Goal: Task Accomplishment & Management: Use online tool/utility

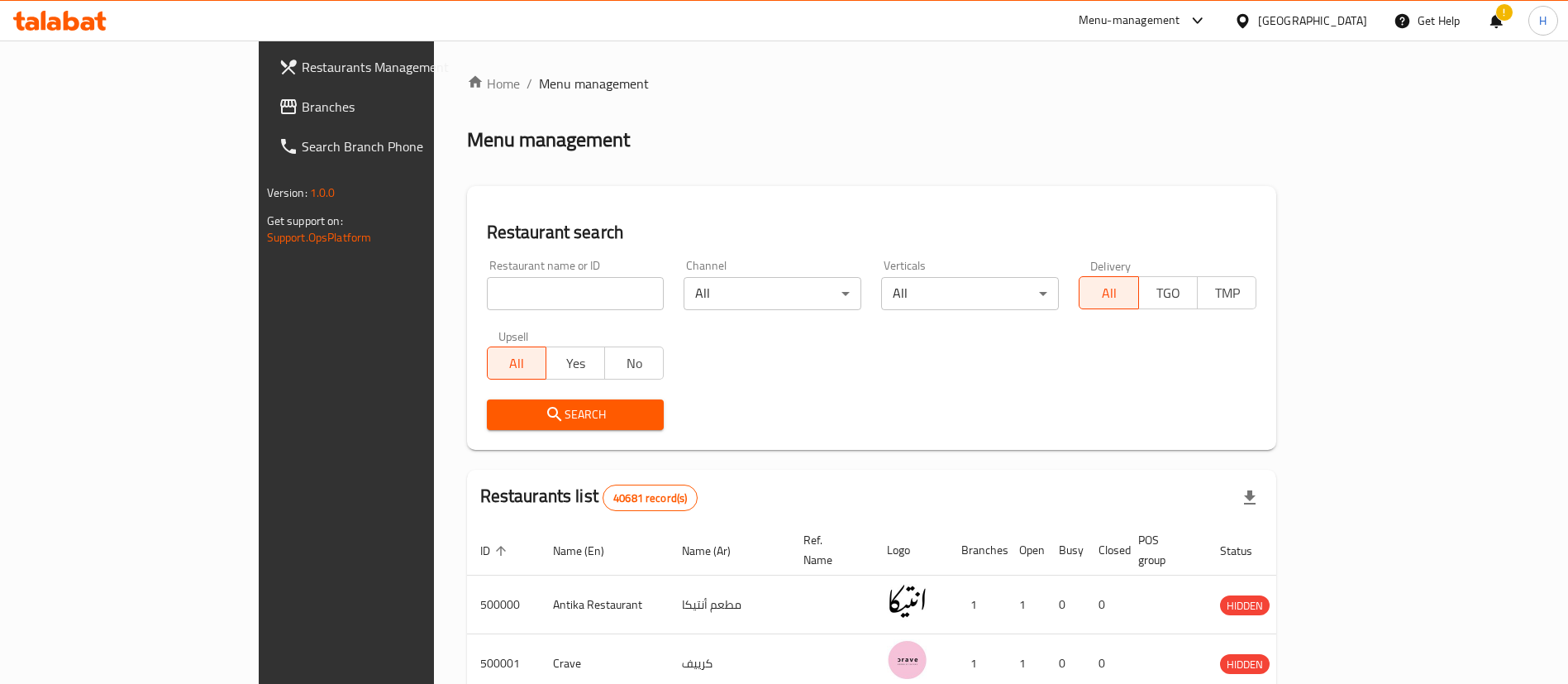
click at [266, 96] on link "Branches" at bounding box center [393, 107] width 255 height 40
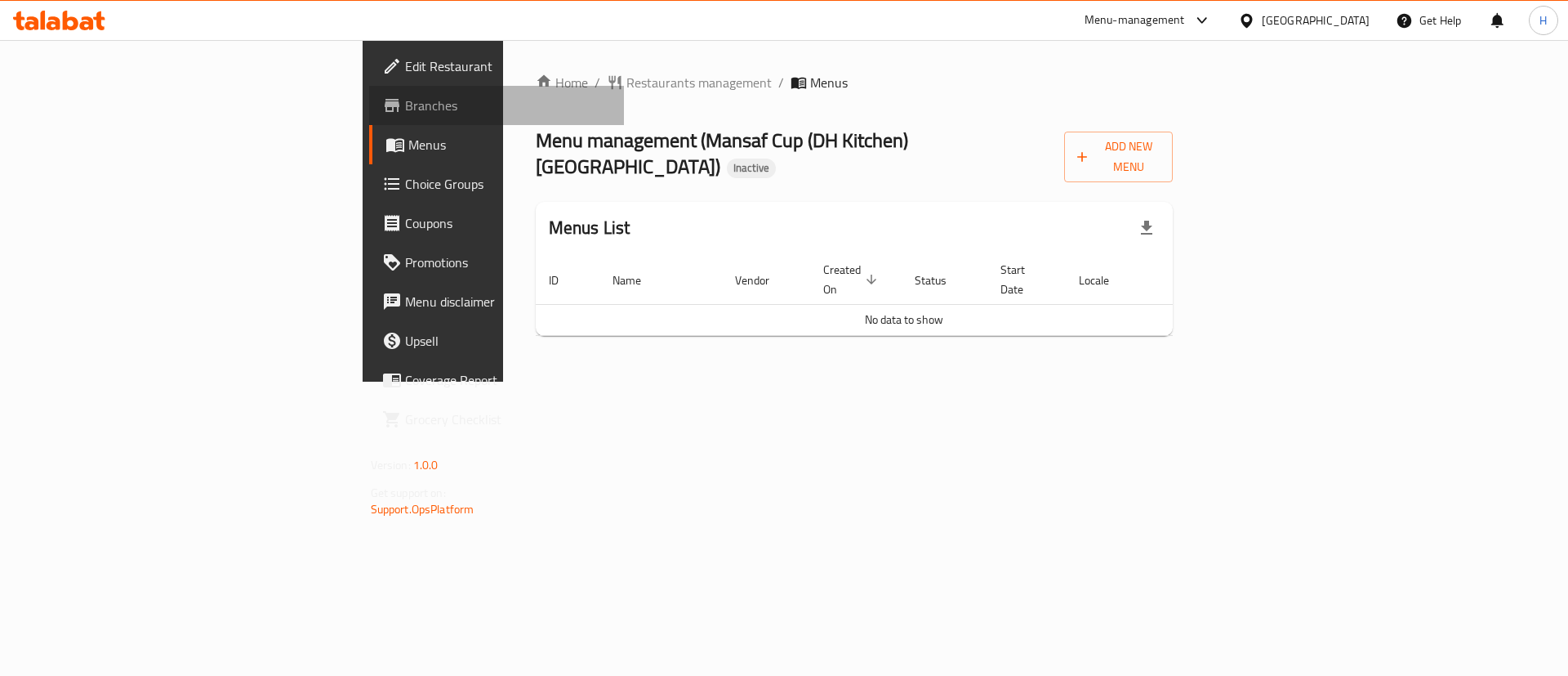
click at [405, 97] on span "Branches" at bounding box center [508, 105] width 207 height 20
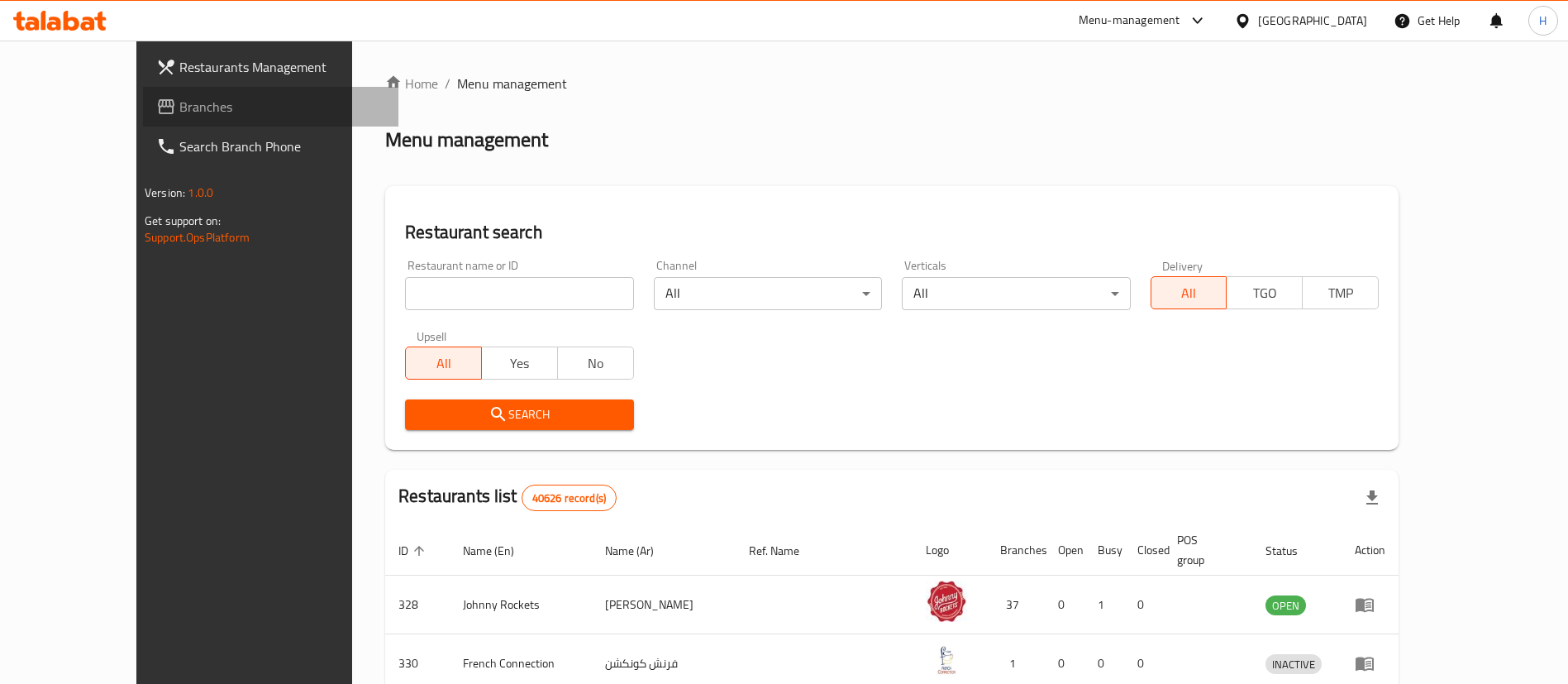
click at [180, 108] on span "Branches" at bounding box center [282, 106] width 206 height 20
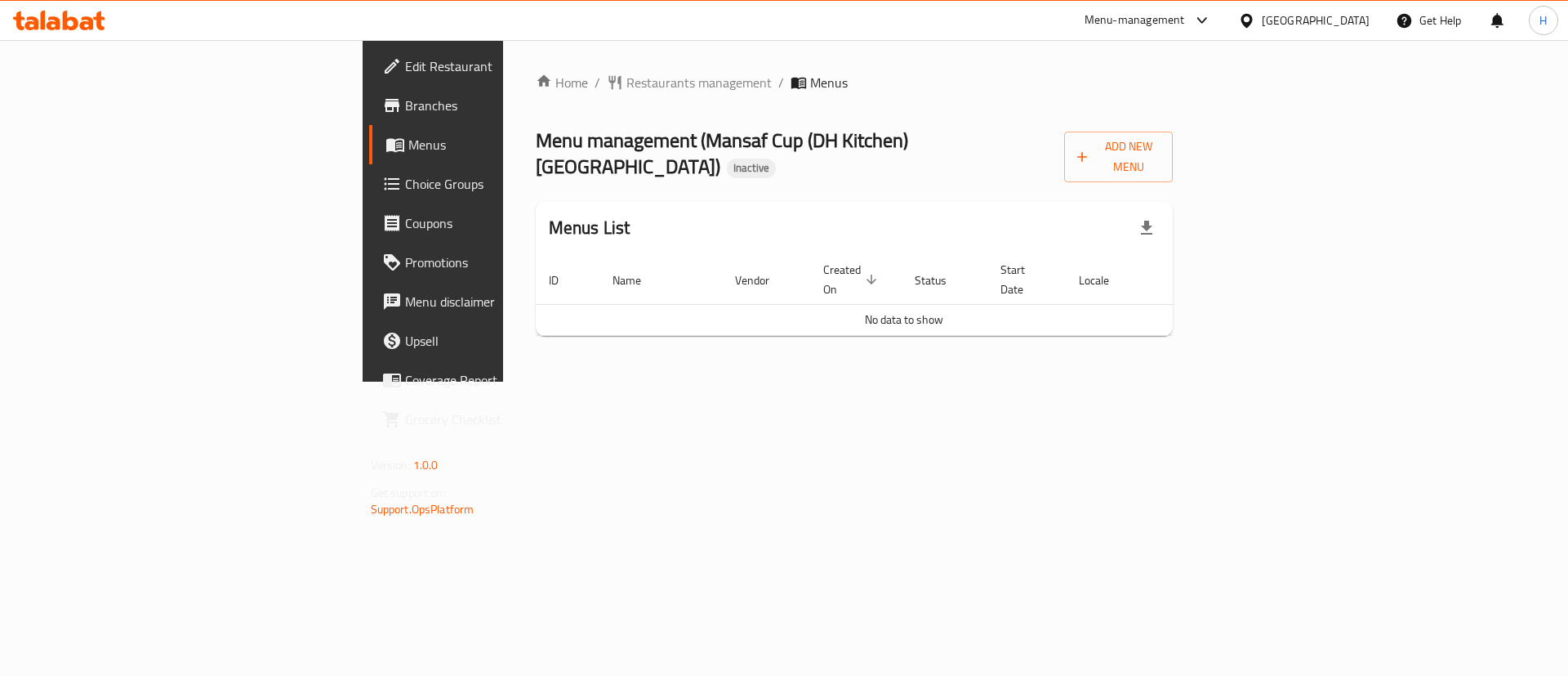
click at [835, 304] on td "No data to show" at bounding box center [903, 320] width 737 height 31
click at [846, 315] on div "Home / Restaurants management / Menus Menu management ( Mansaf Cup (DH Kitchen)…" at bounding box center [855, 211] width 704 height 342
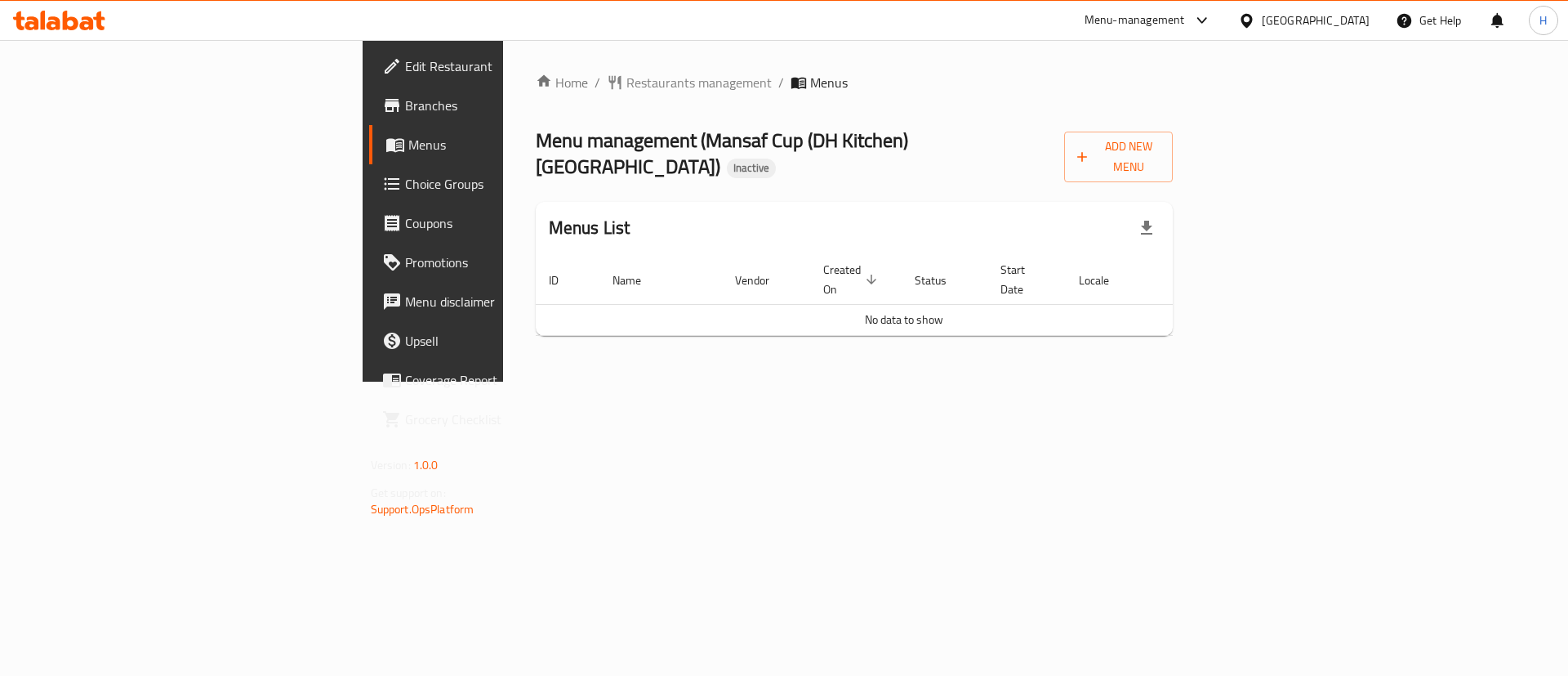
click at [935, 382] on div "Home / Restaurants management / Menus Menu management ( Mansaf Cup (DH Kitchen)…" at bounding box center [855, 211] width 704 height 342
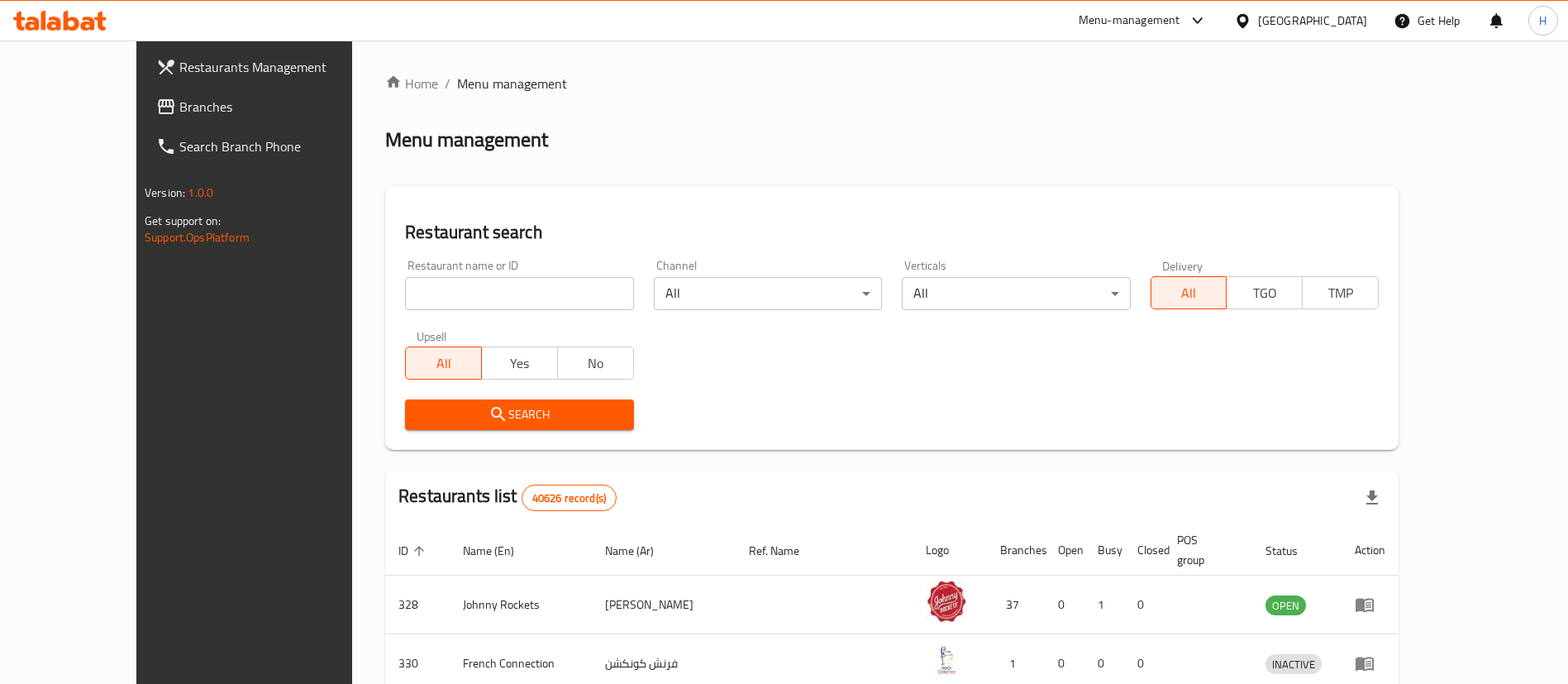
click at [1108, 169] on div "Home / Menu management Menu management Restaurant search Restaurant name or ID …" at bounding box center [892, 600] width 1013 height 1052
click at [180, 111] on span "Branches" at bounding box center [282, 106] width 206 height 20
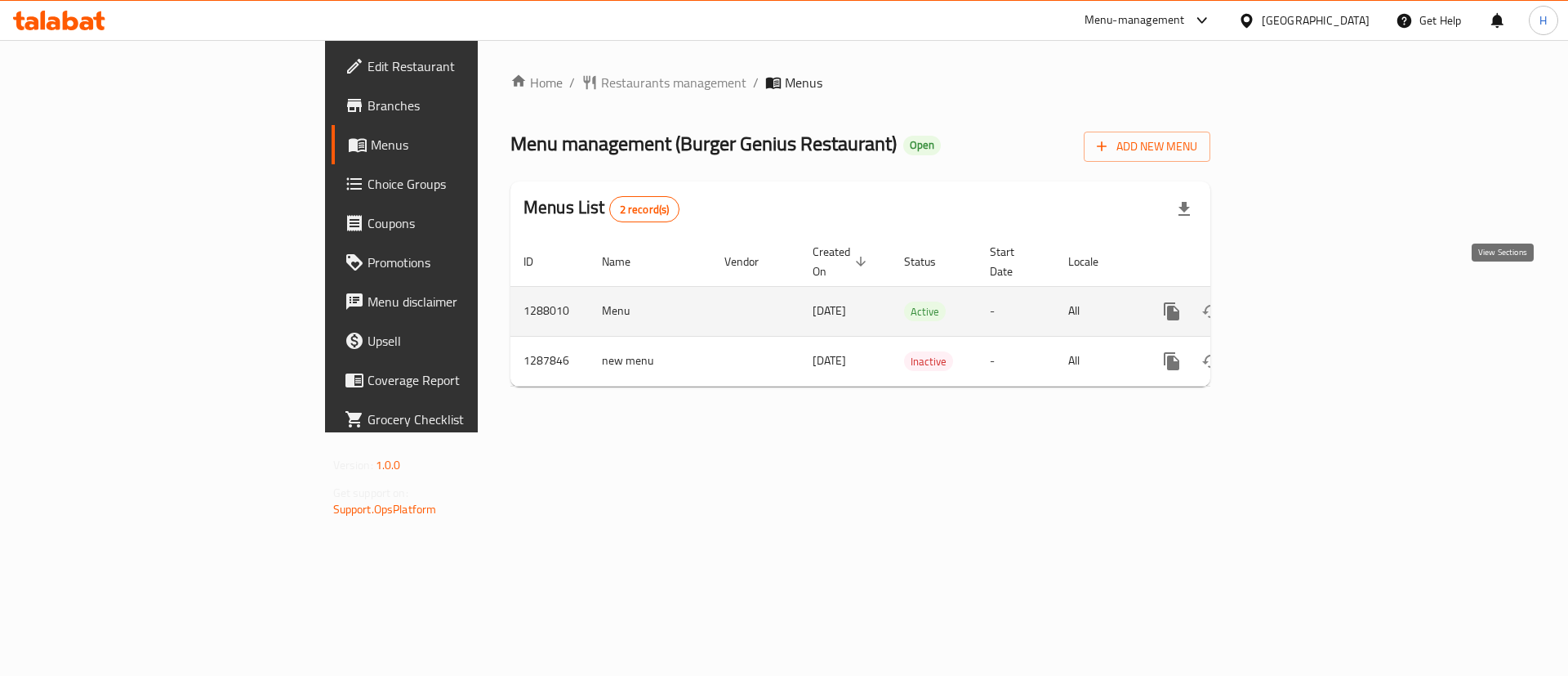
click at [1299, 302] on icon "enhanced table" at bounding box center [1289, 311] width 20 height 20
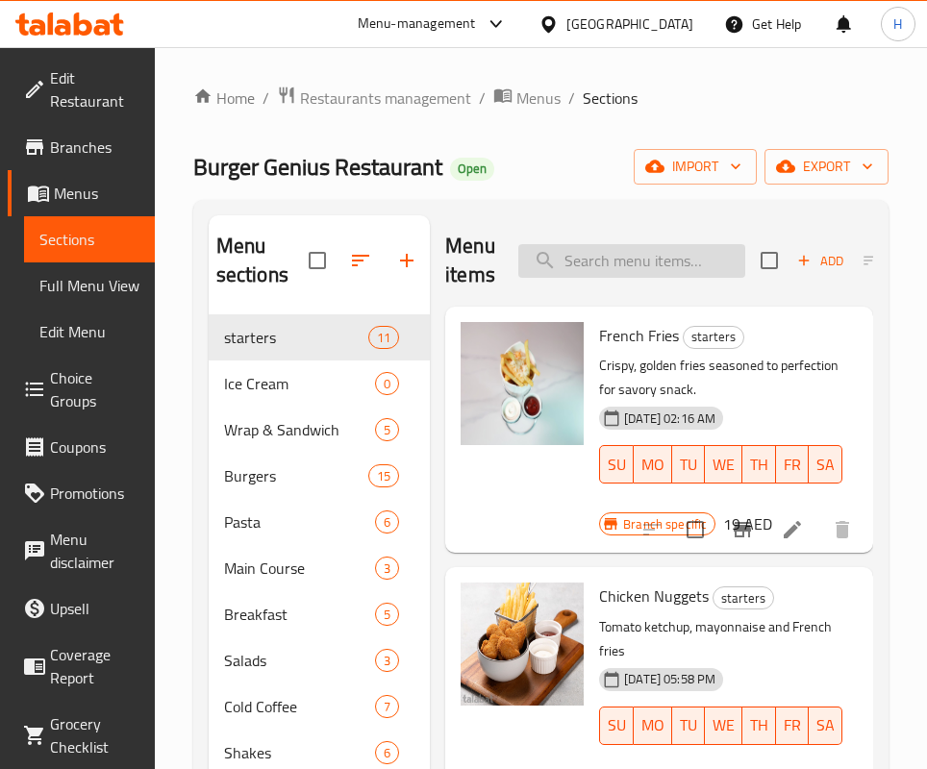
click at [600, 255] on input "search" at bounding box center [631, 261] width 227 height 34
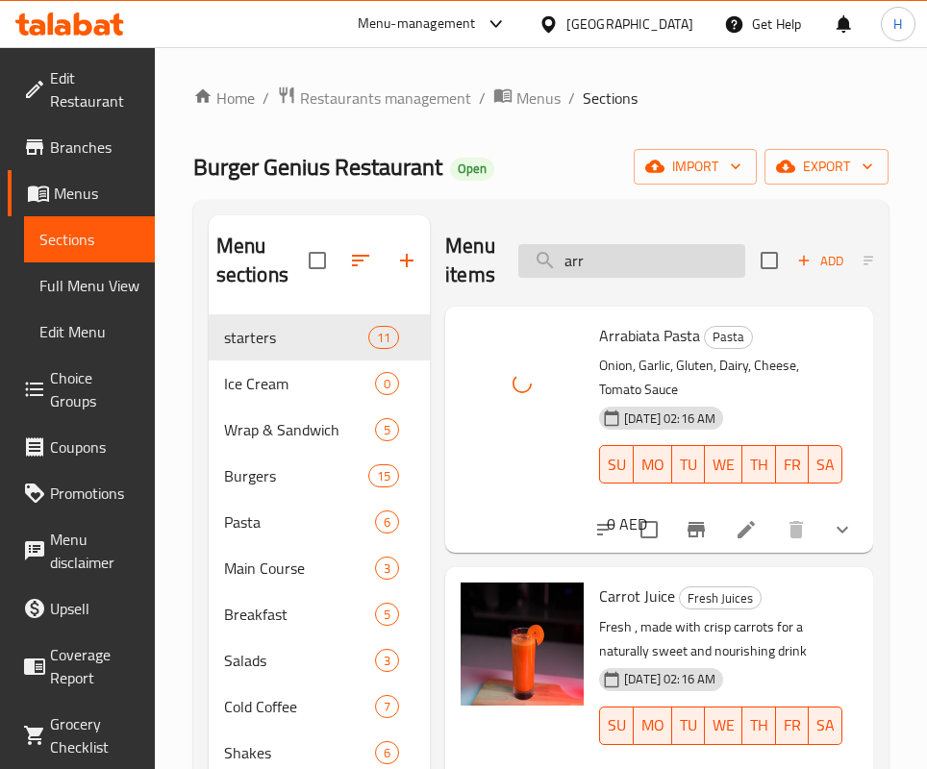
click at [604, 260] on input "arr" at bounding box center [631, 261] width 227 height 34
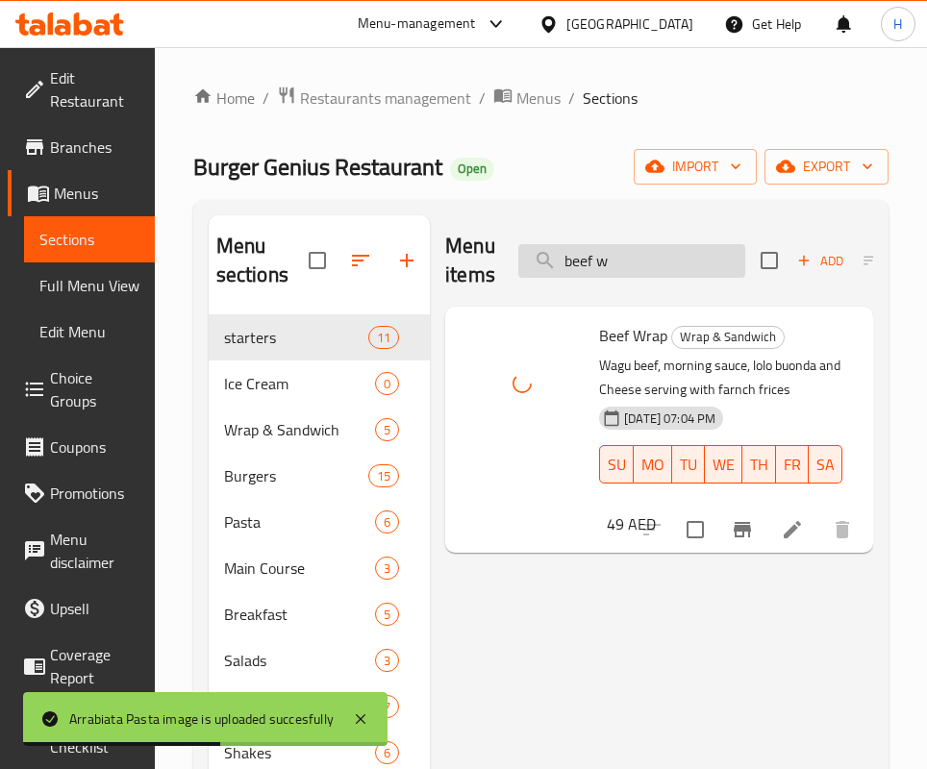
click at [611, 245] on input "beef w" at bounding box center [631, 261] width 227 height 34
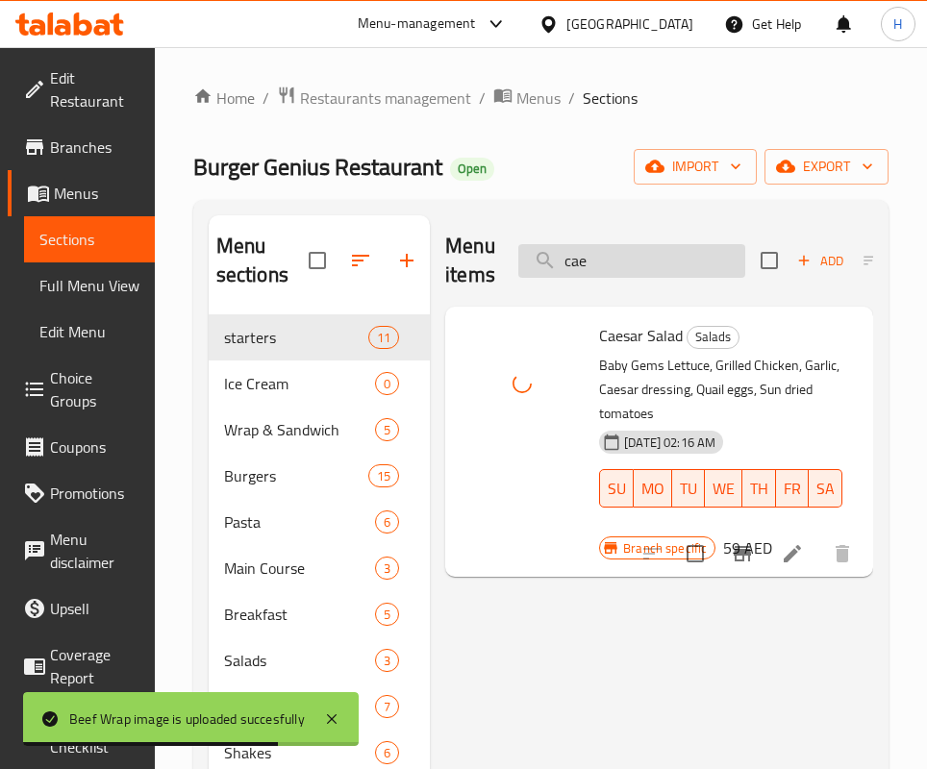
click at [653, 268] on input "cae" at bounding box center [631, 261] width 227 height 34
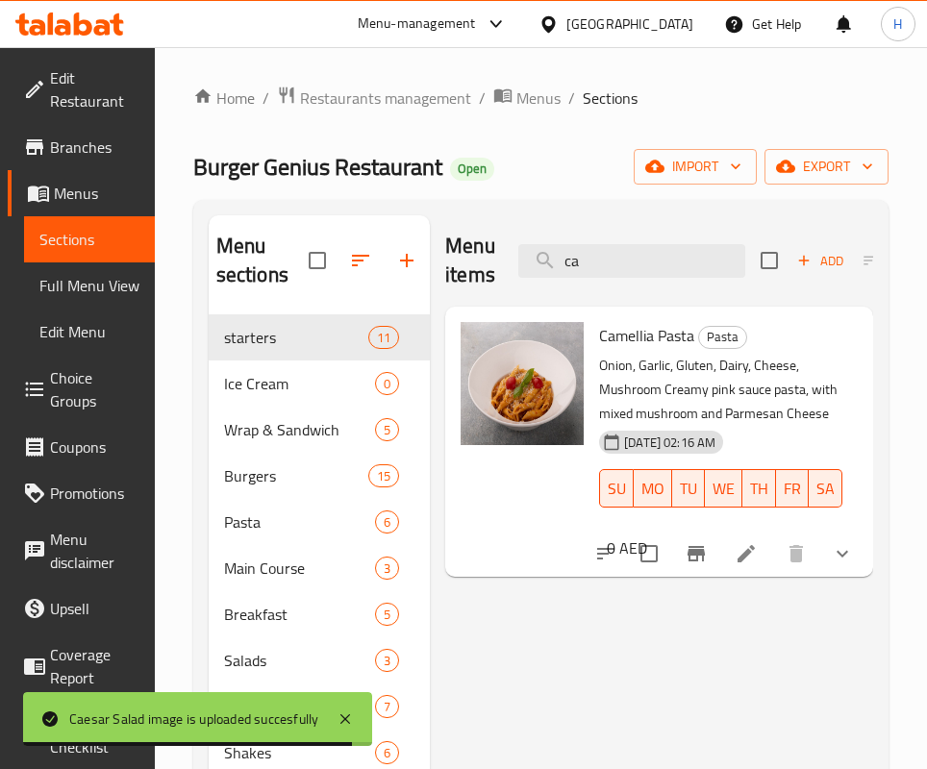
type input "c"
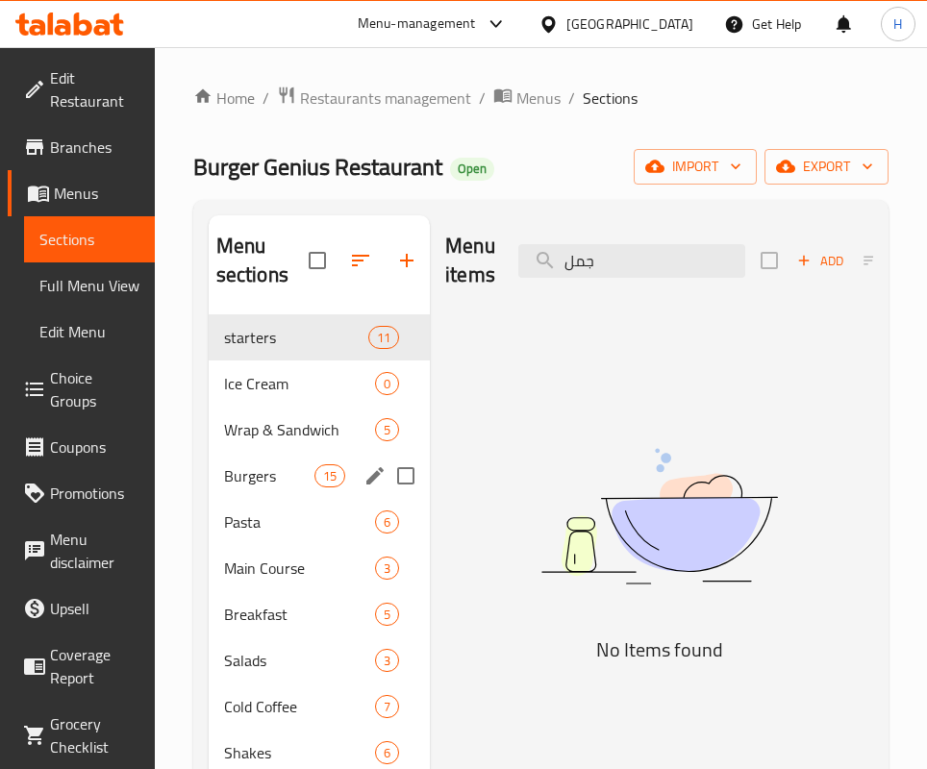
click at [248, 470] on span "Burgers" at bounding box center [269, 475] width 90 height 23
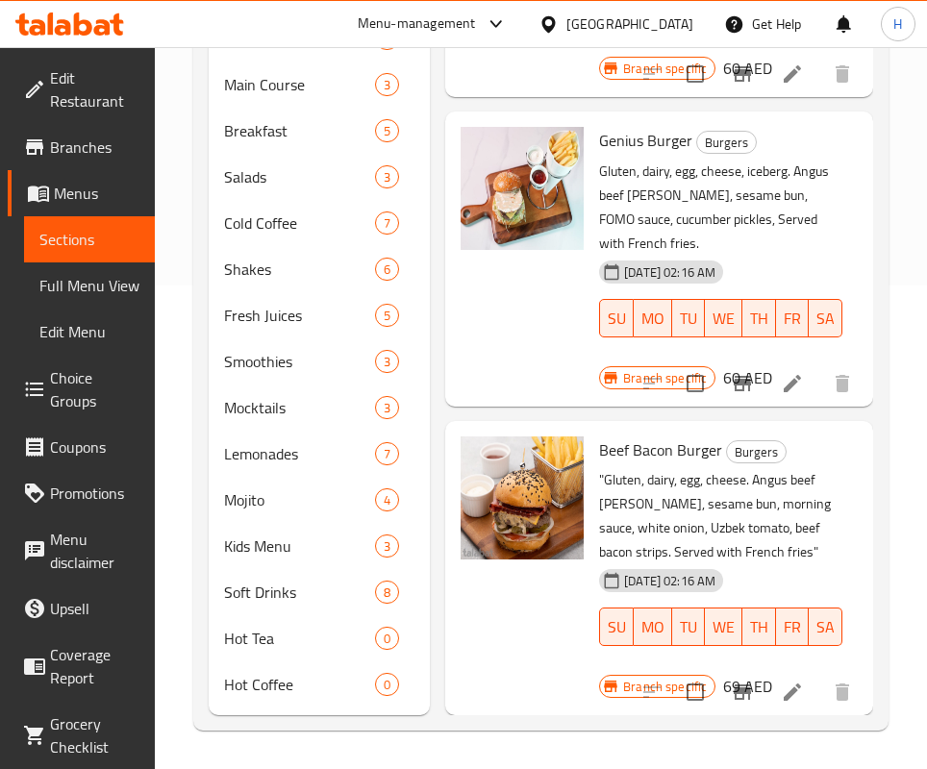
scroll to position [339, 0]
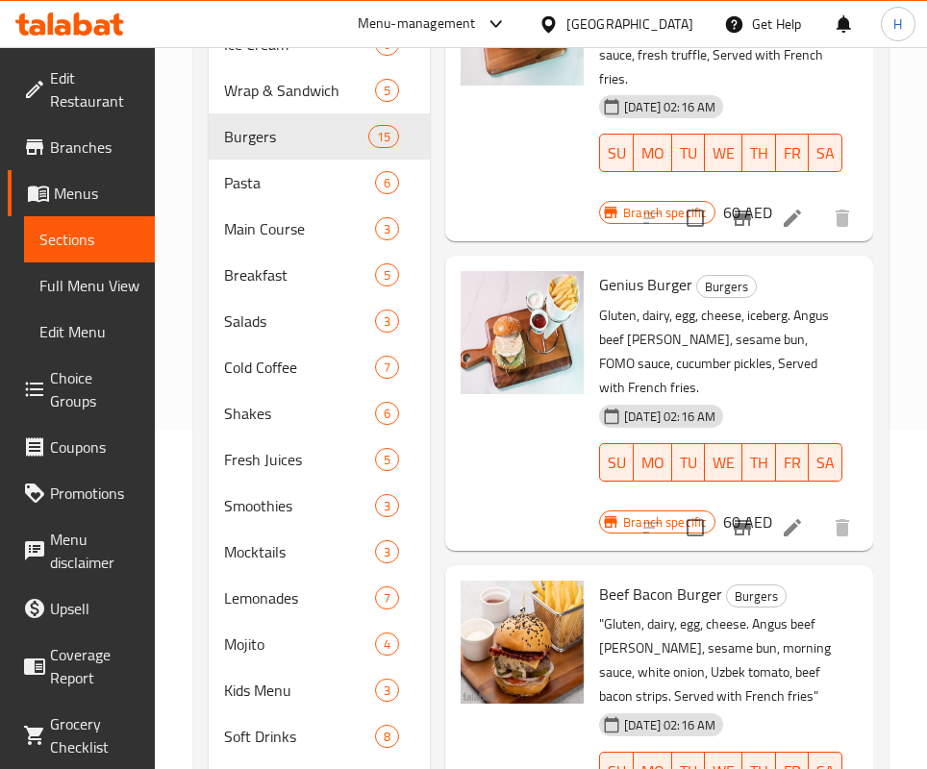
drag, startPoint x: 708, startPoint y: 497, endPoint x: 702, endPoint y: 479, distance: 19.5
click at [708, 573] on div "Beef Bacon Burger Burgers "Gluten, dairy, egg, cheese. Angus beef patty, sesame…" at bounding box center [659, 712] width 412 height 279
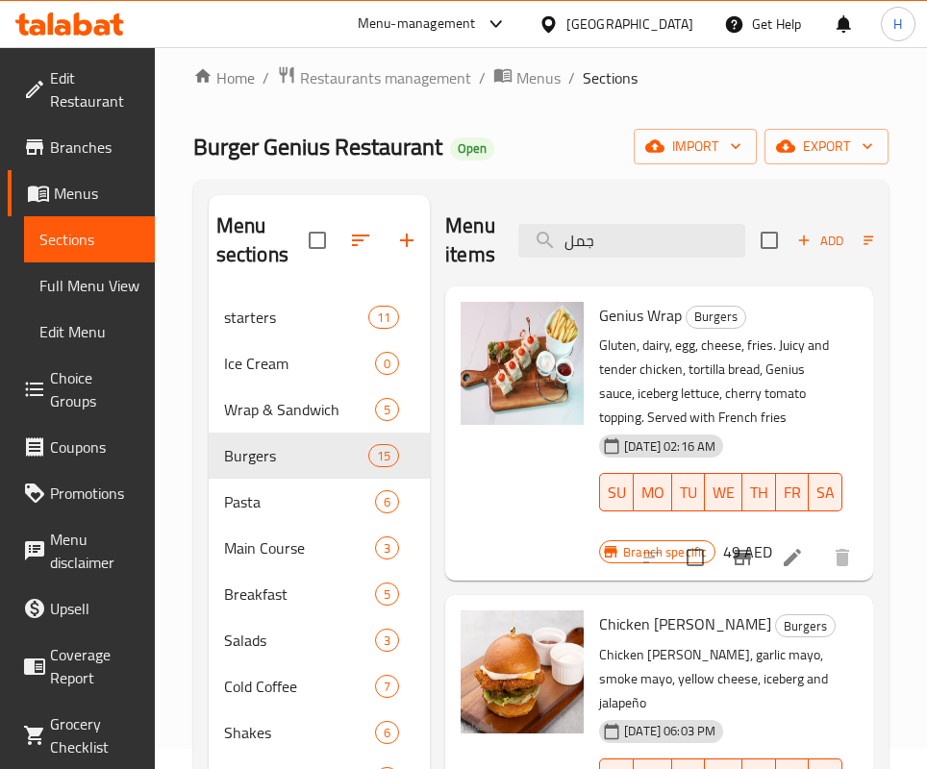
scroll to position [0, 0]
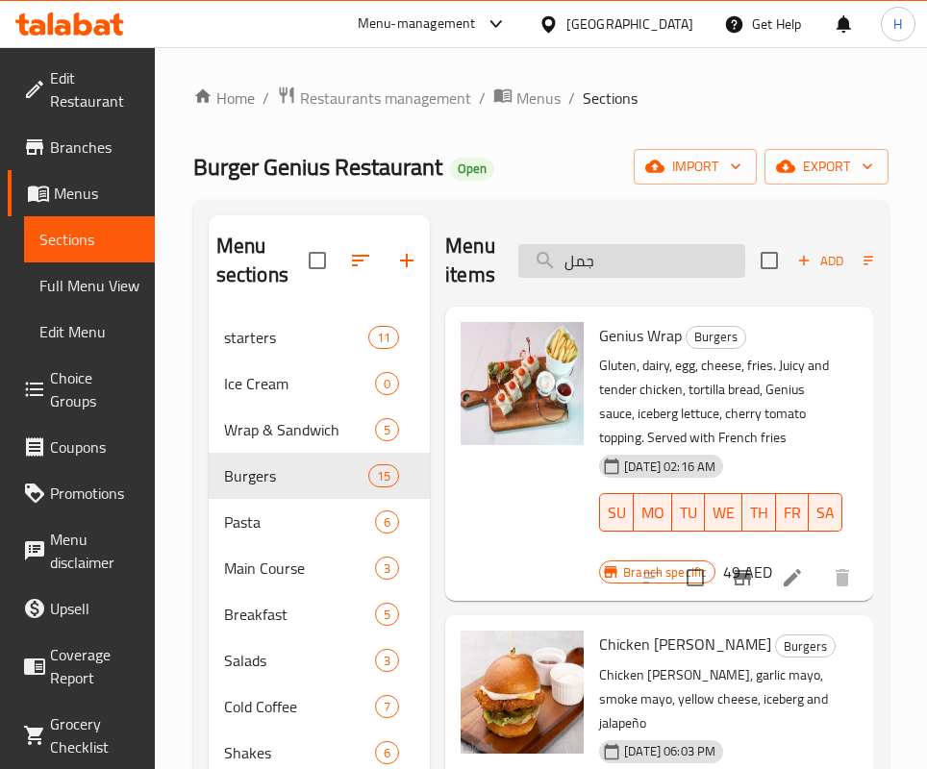
click at [634, 254] on input "جمل" at bounding box center [631, 261] width 227 height 34
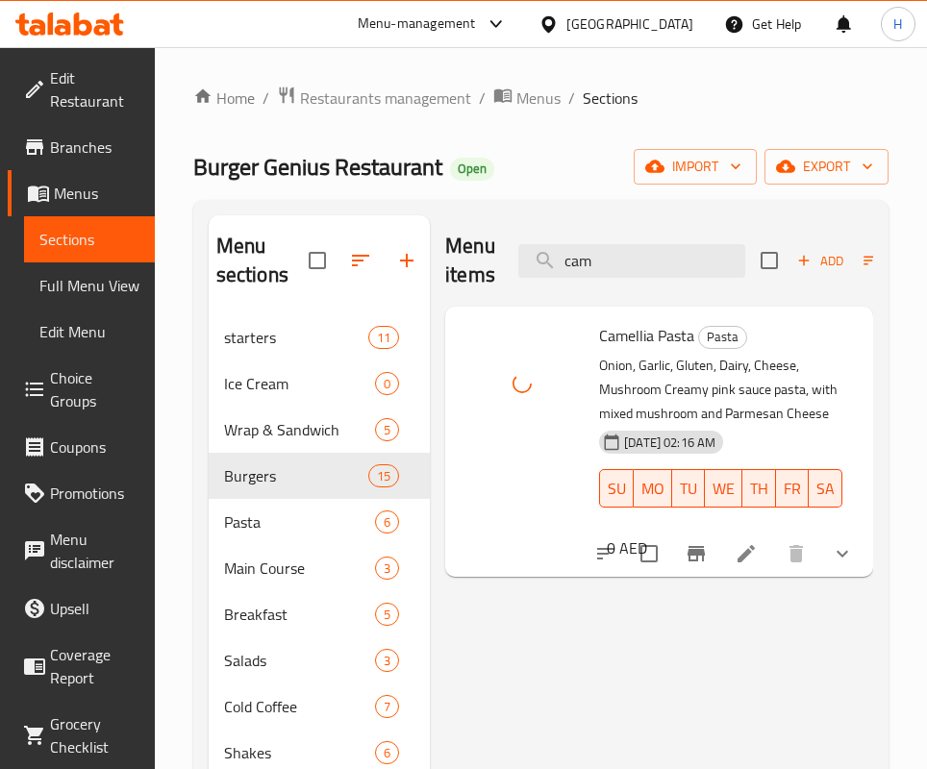
click at [630, 238] on div "Menu items cam Add Sort Manage items" at bounding box center [659, 260] width 428 height 91
click at [620, 261] on input "cam" at bounding box center [631, 261] width 227 height 34
click at [616, 259] on input "cam" at bounding box center [631, 261] width 227 height 34
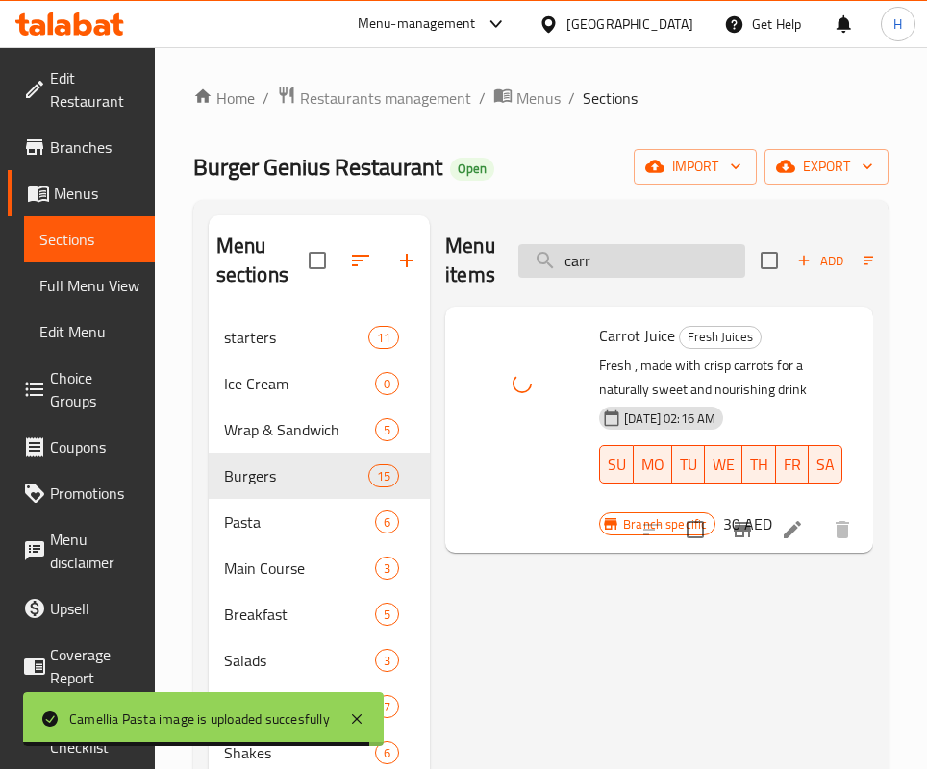
click at [652, 244] on input "carr" at bounding box center [631, 261] width 227 height 34
click at [653, 244] on input "carr" at bounding box center [631, 261] width 227 height 34
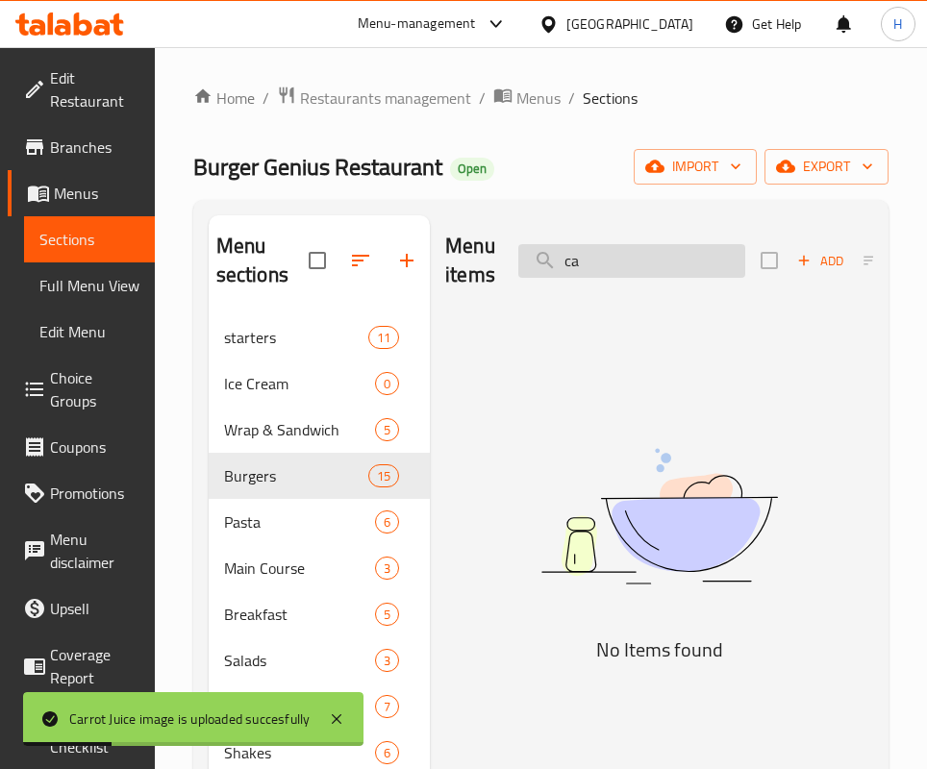
type input "c"
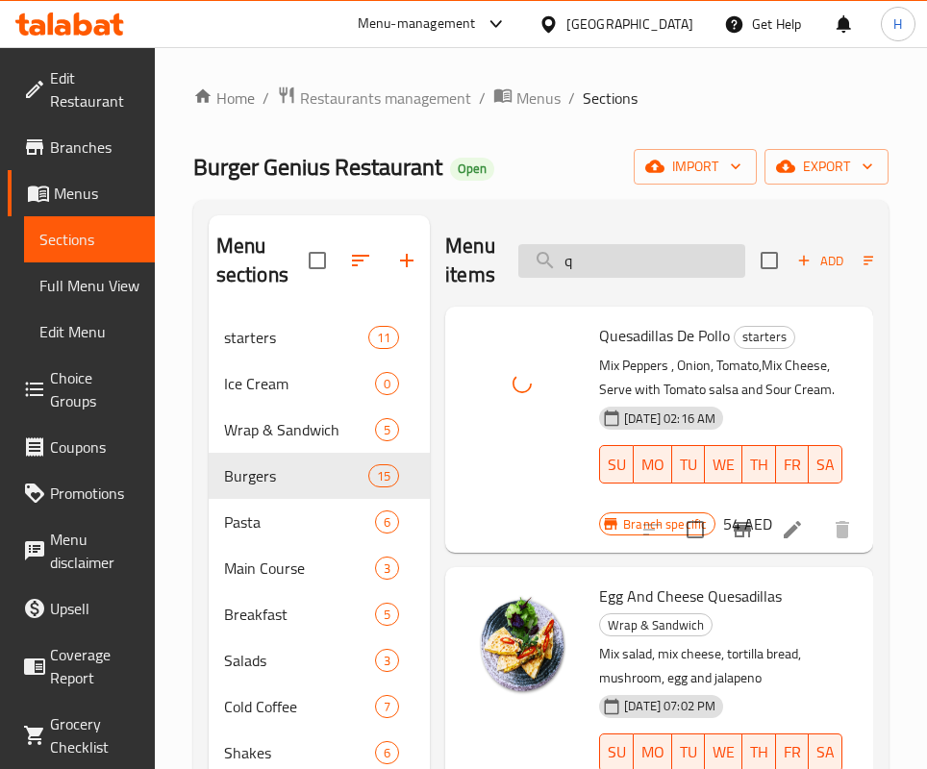
click at [582, 263] on input "q" at bounding box center [631, 261] width 227 height 34
click at [585, 263] on input "q" at bounding box center [631, 261] width 227 height 34
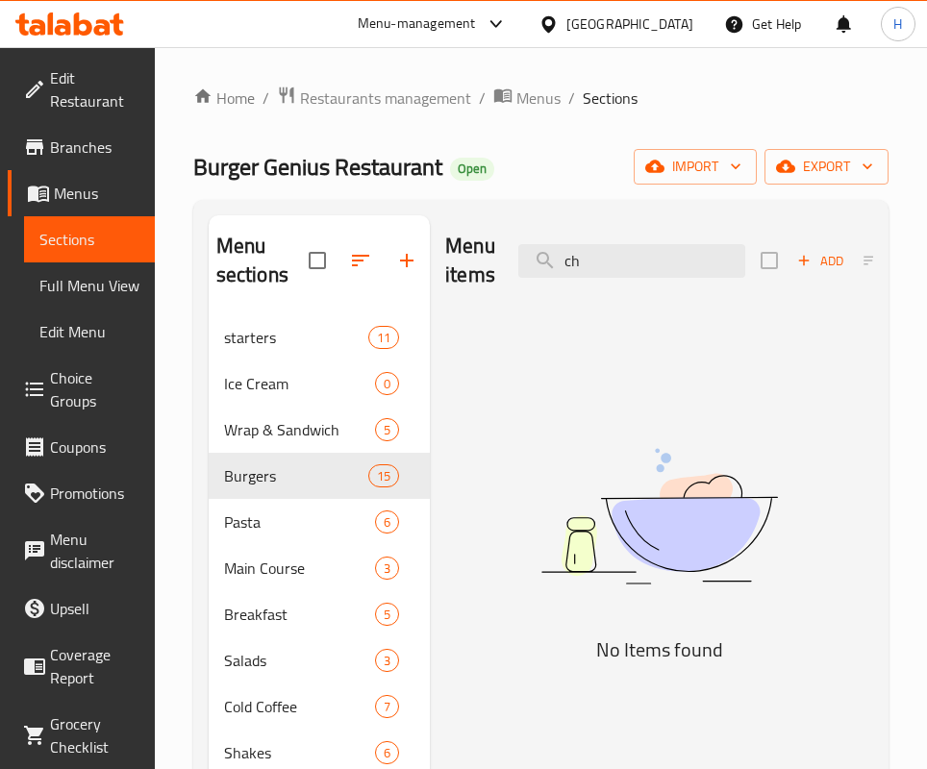
type input "c"
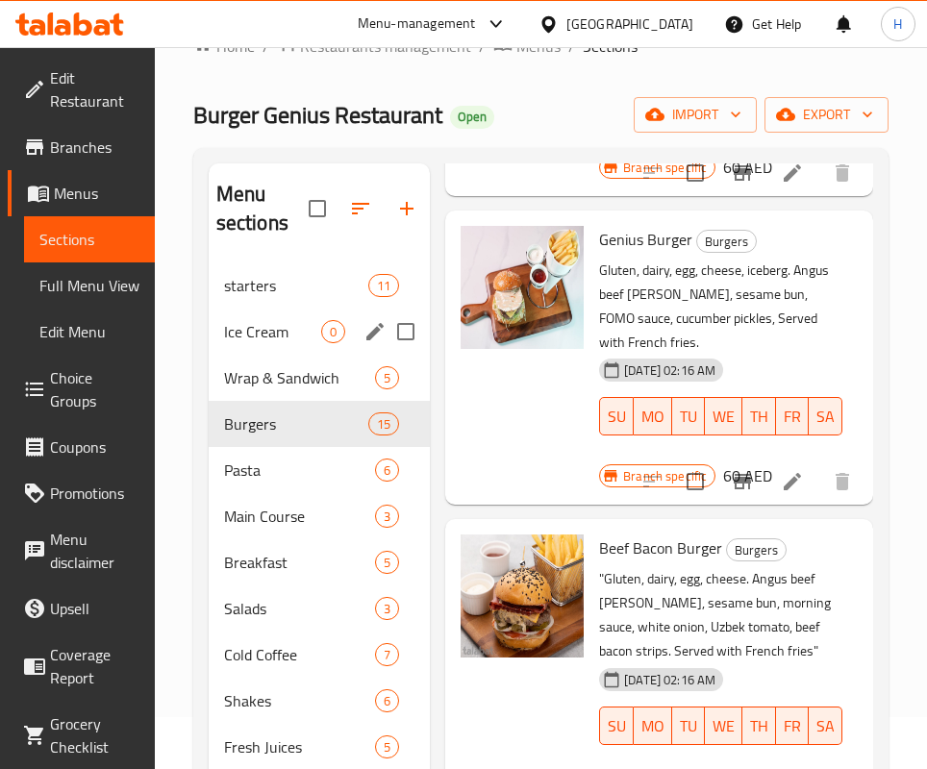
scroll to position [51, 0]
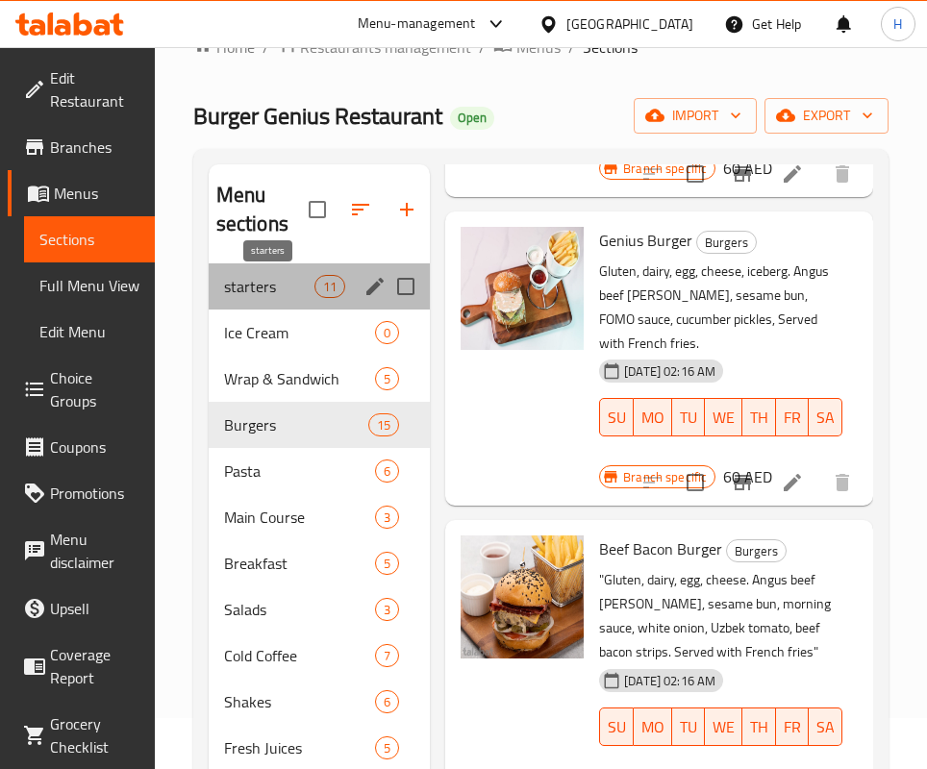
click at [284, 280] on span "starters" at bounding box center [269, 286] width 90 height 23
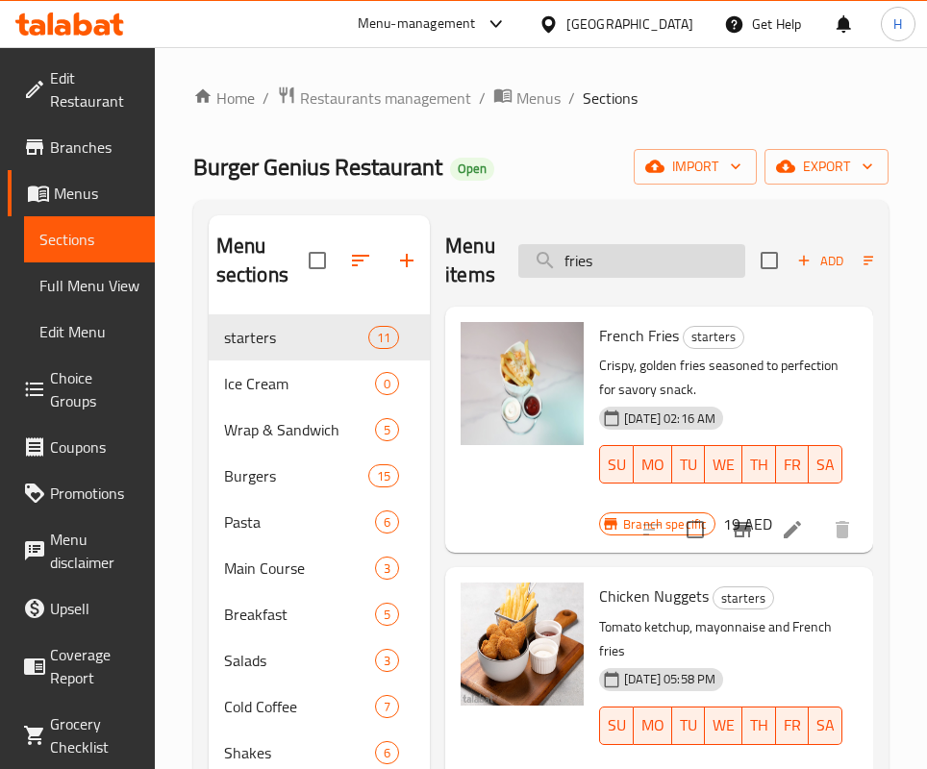
click at [660, 251] on input "fries" at bounding box center [631, 261] width 227 height 34
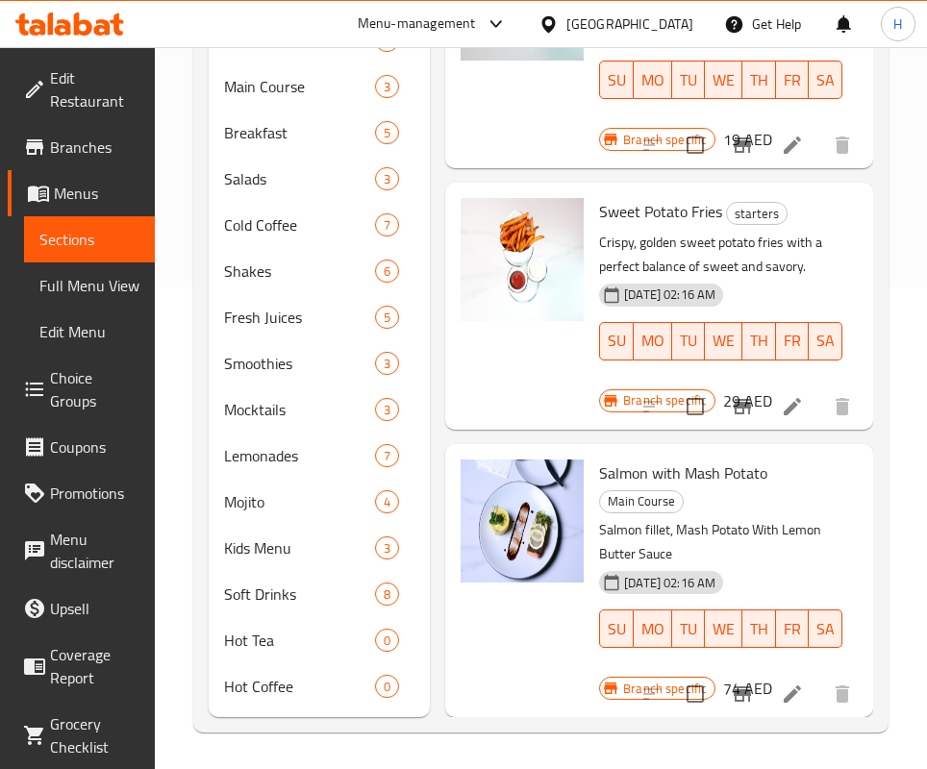
scroll to position [483, 0]
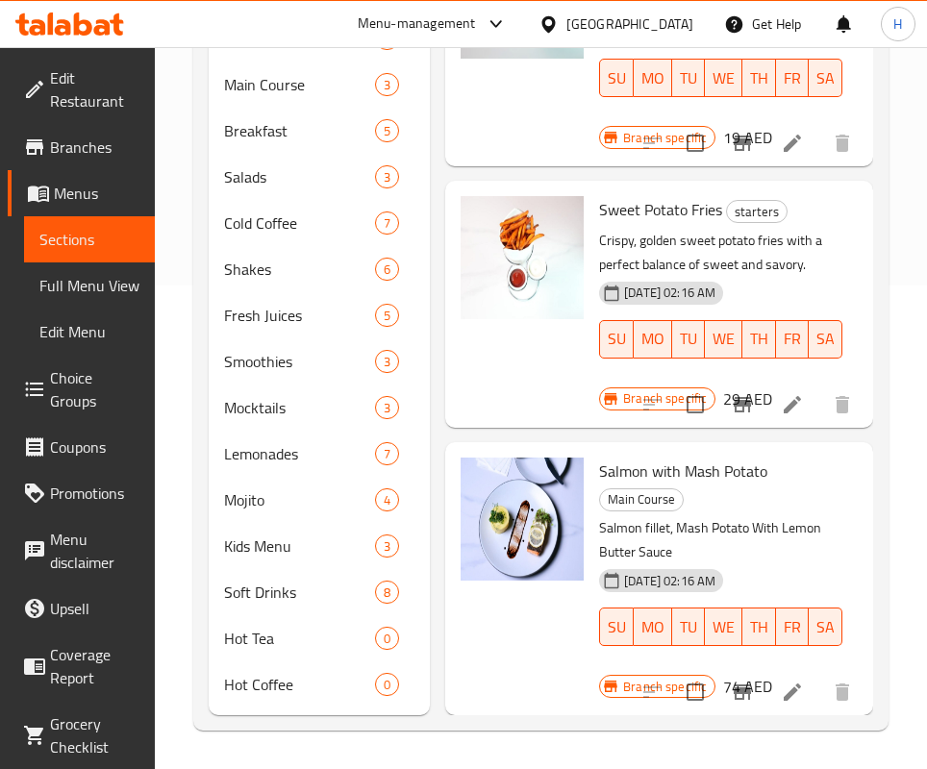
click at [640, 505] on span "Main Course" at bounding box center [641, 499] width 83 height 22
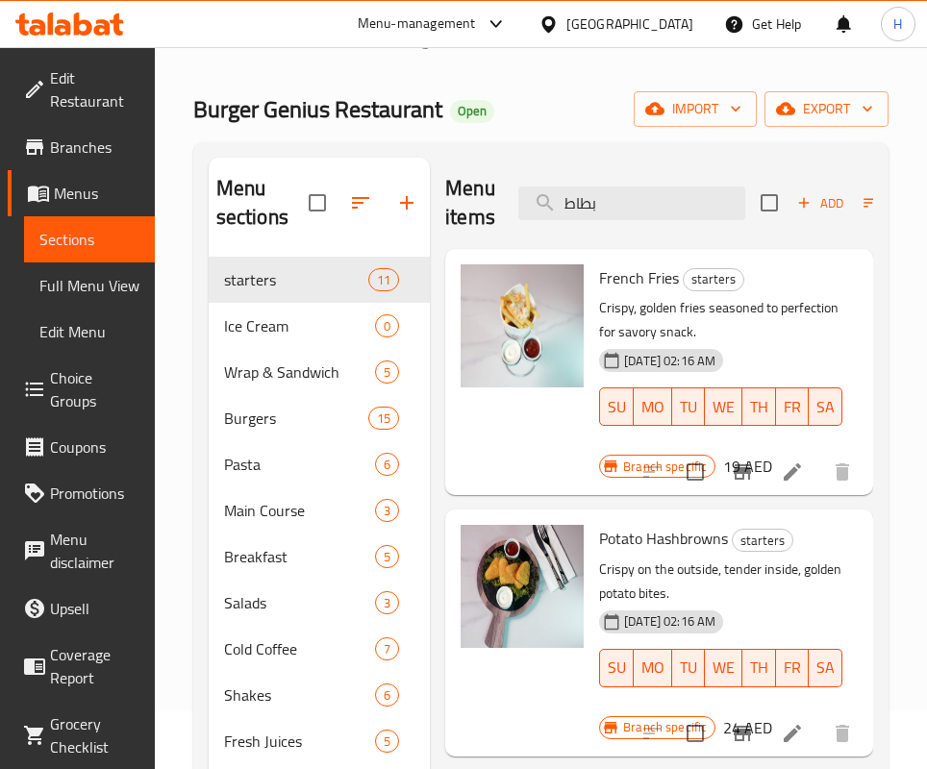
scroll to position [0, 0]
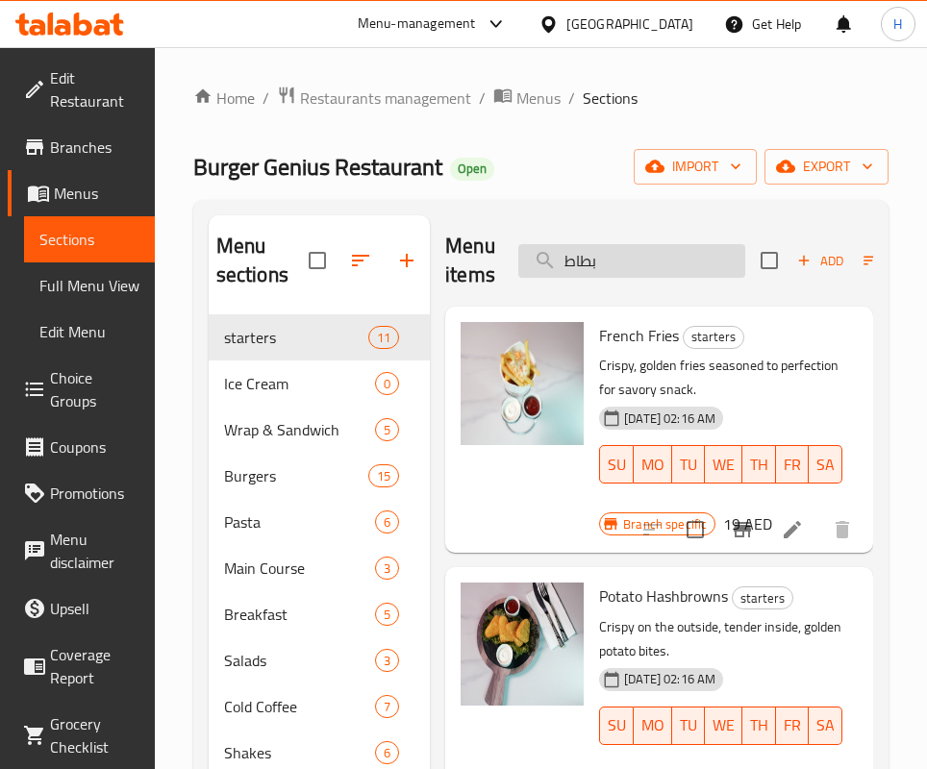
click at [642, 257] on input "بطاط" at bounding box center [631, 261] width 227 height 34
type input "k"
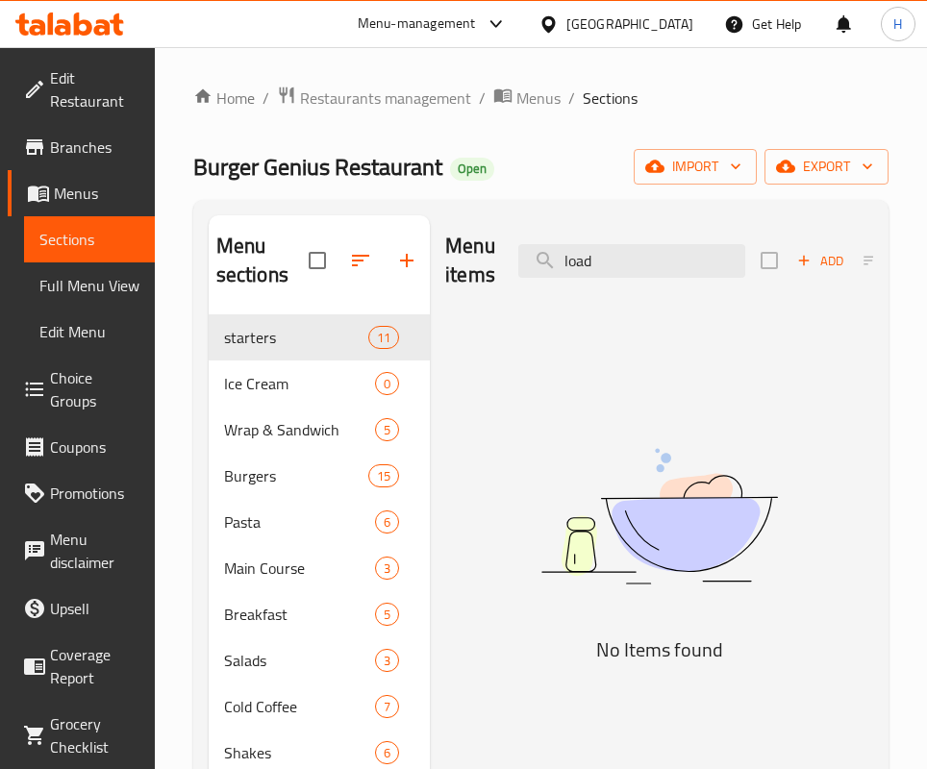
drag, startPoint x: 740, startPoint y: 560, endPoint x: 719, endPoint y: 488, distance: 75.1
click at [740, 560] on img at bounding box center [659, 516] width 428 height 227
click at [649, 248] on input "load" at bounding box center [631, 261] width 227 height 34
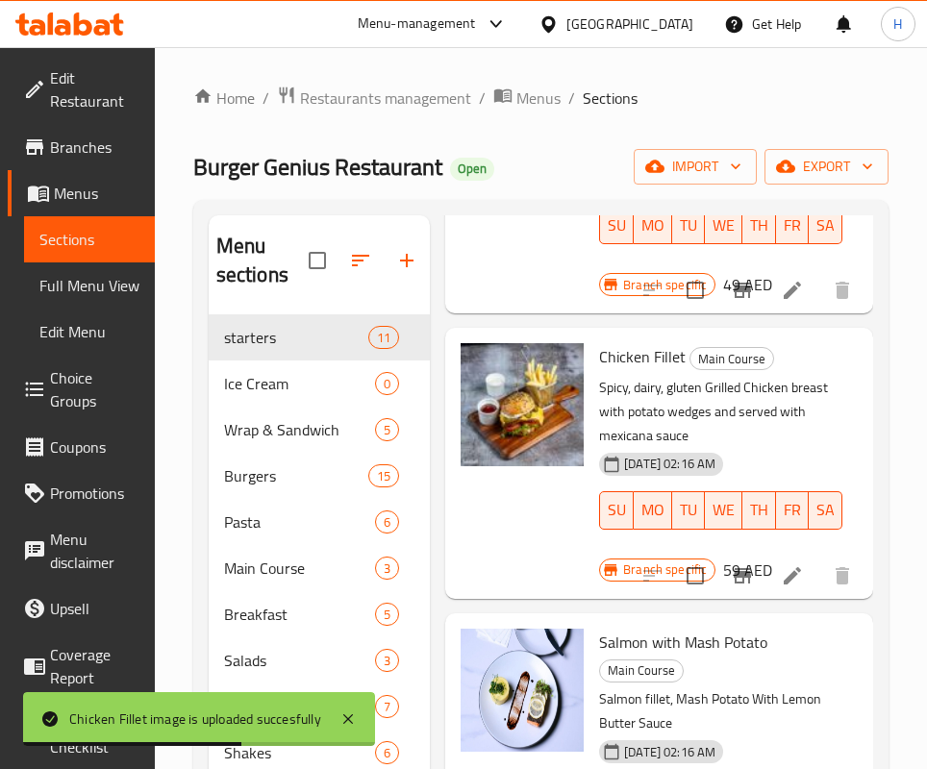
scroll to position [1442, 0]
click at [342, 717] on icon at bounding box center [347, 718] width 23 height 23
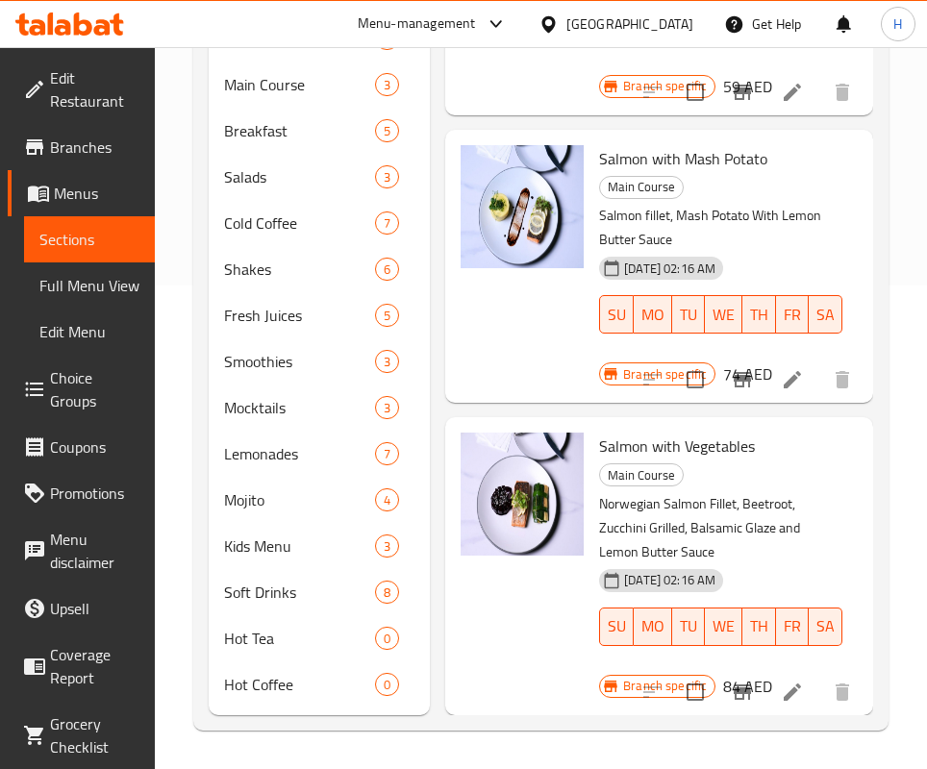
scroll to position [791, 0]
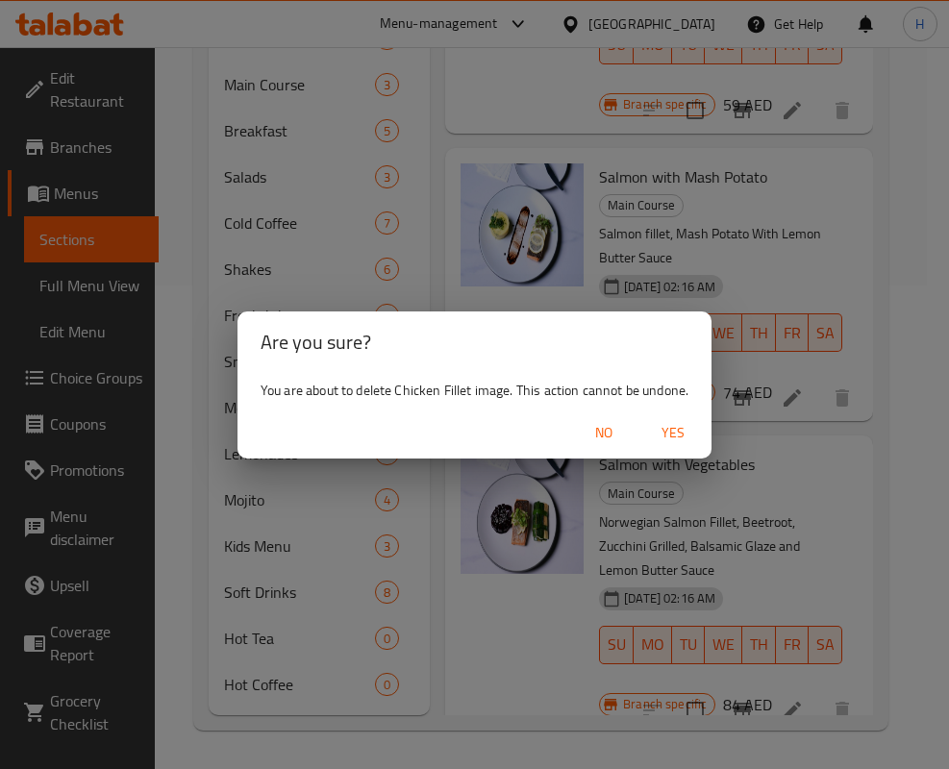
drag, startPoint x: 683, startPoint y: 429, endPoint x: 668, endPoint y: 432, distance: 15.6
click at [684, 430] on span "Yes" at bounding box center [673, 433] width 46 height 24
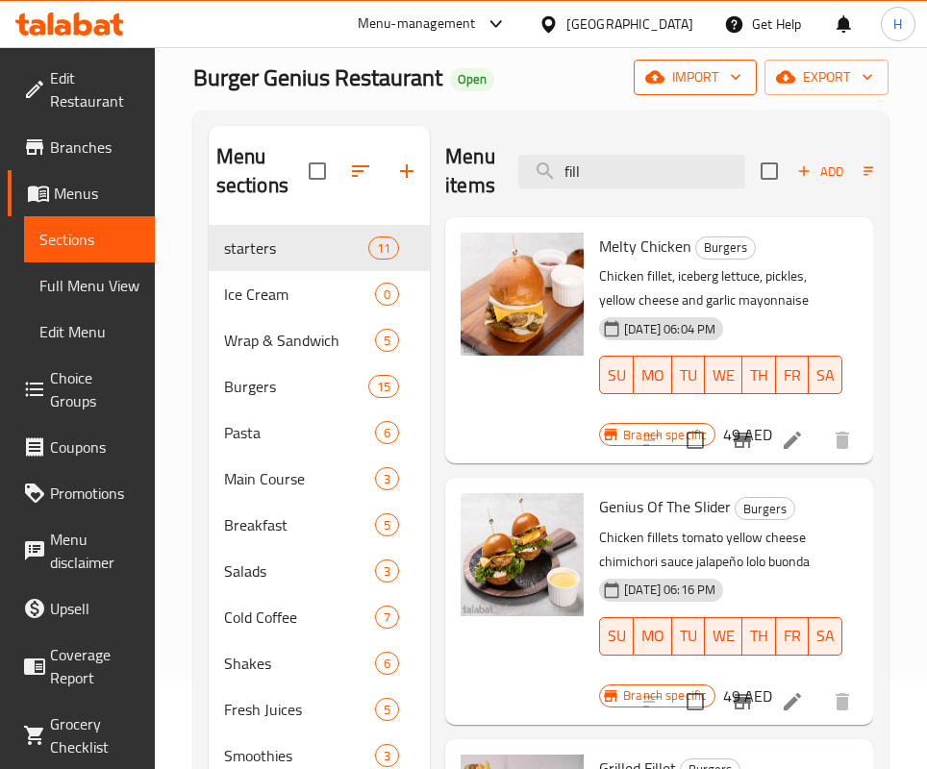
scroll to position [0, 0]
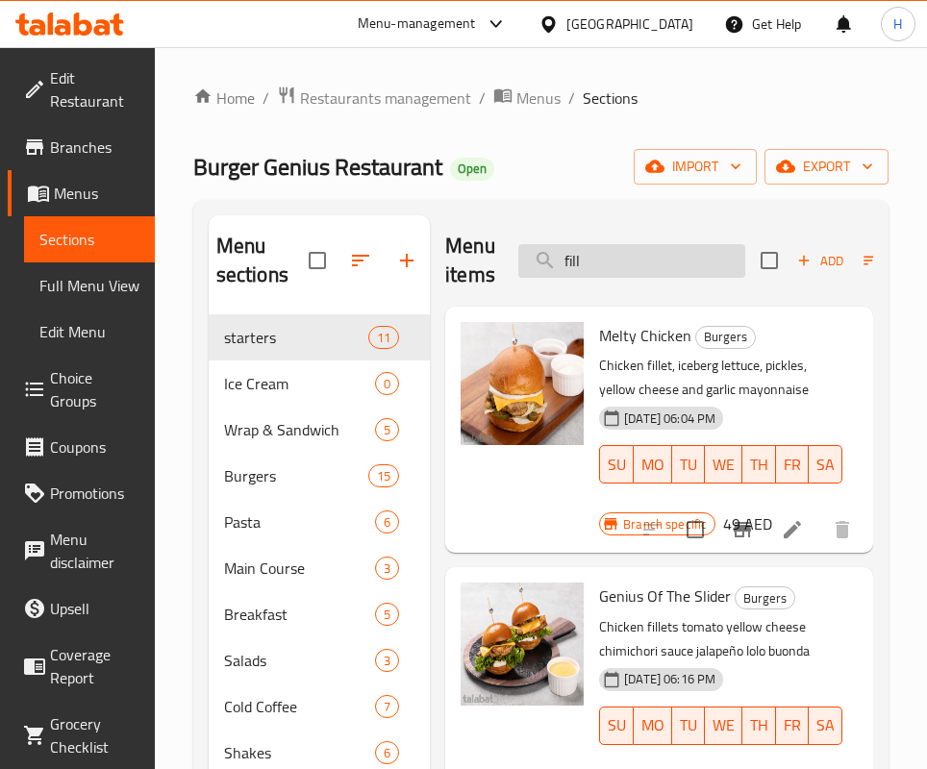
click at [649, 250] on input "fill" at bounding box center [631, 261] width 227 height 34
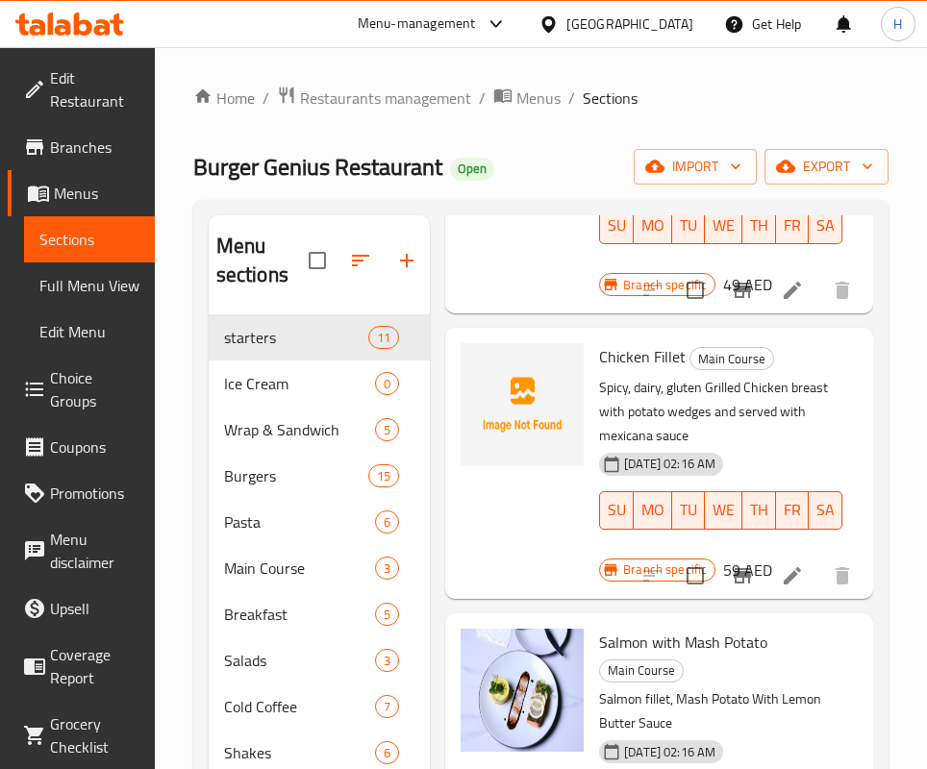
scroll to position [1442, 0]
click at [754, 621] on div "Salmon with Mash Potato Main Course Salmon fillet, Mash Potato With Lemon Butte…" at bounding box center [659, 750] width 412 height 258
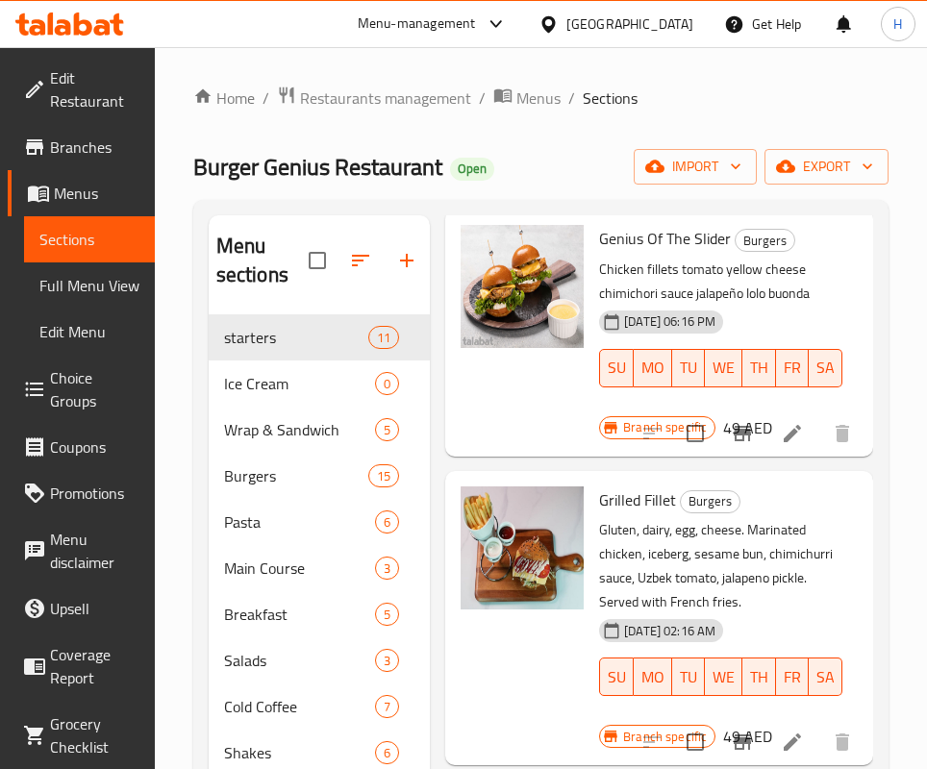
scroll to position [0, 0]
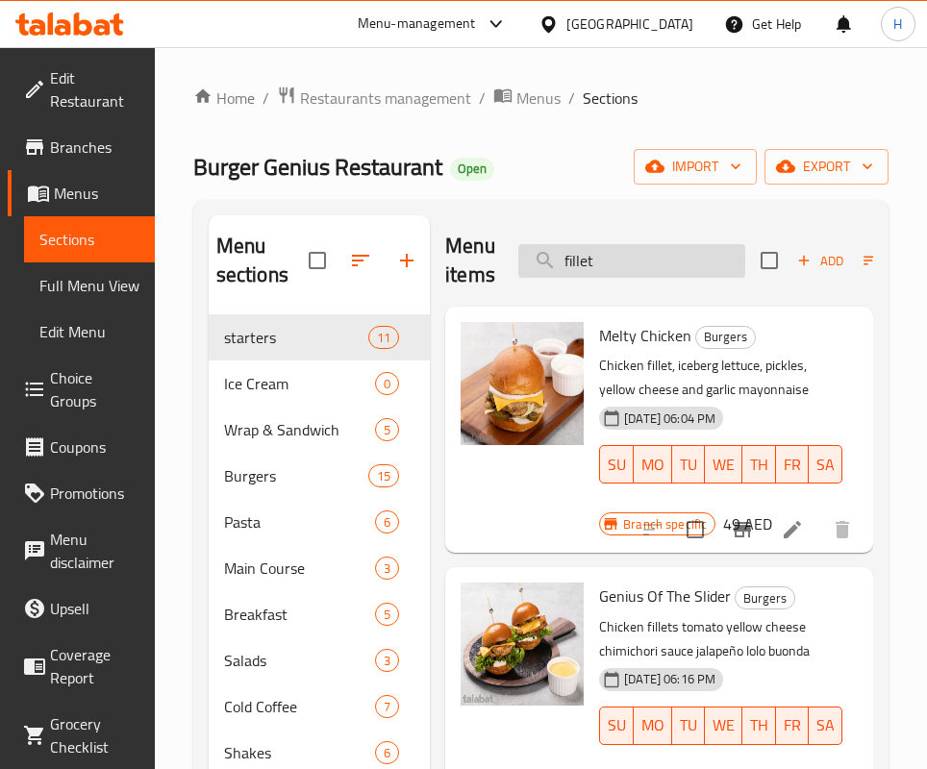
click at [582, 244] on input "fillet" at bounding box center [631, 261] width 227 height 34
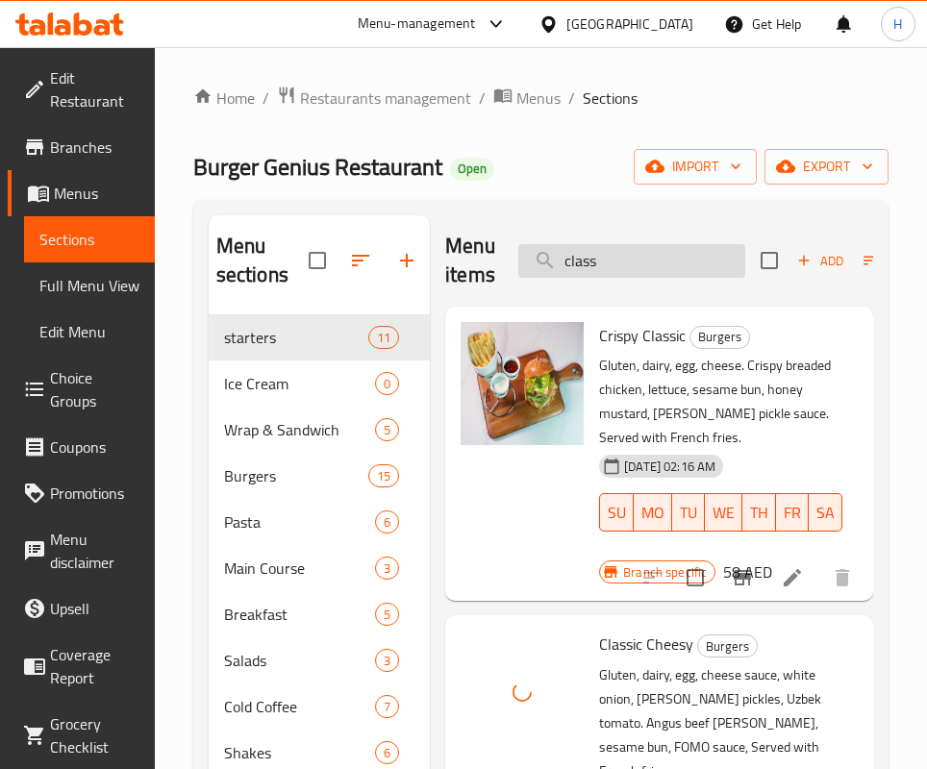
click at [662, 261] on input "class" at bounding box center [631, 261] width 227 height 34
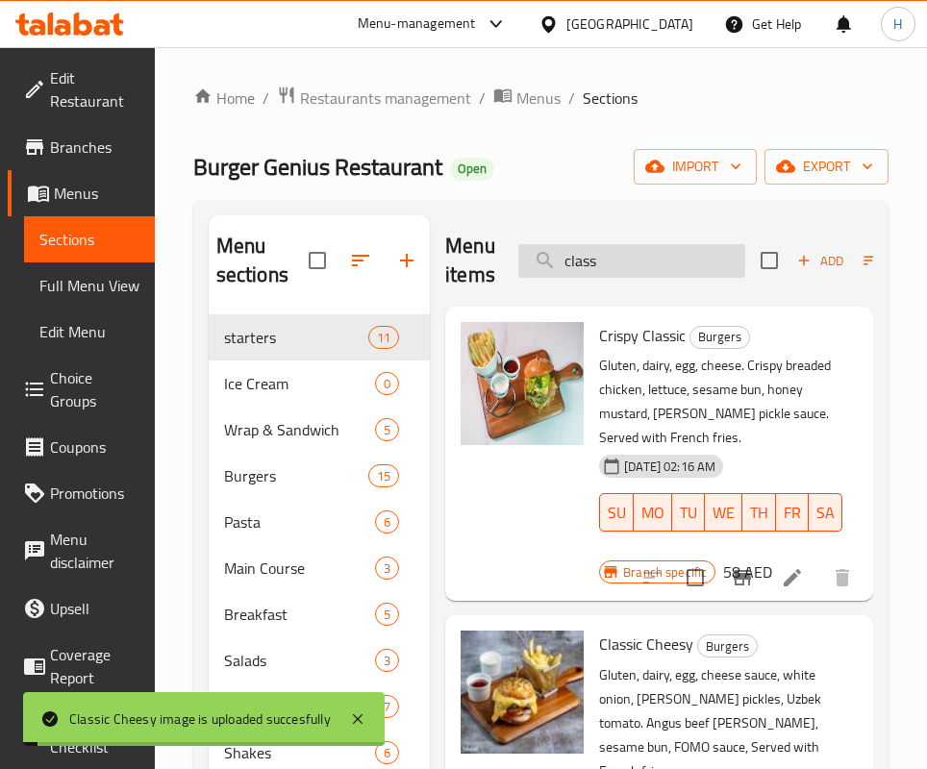
click at [662, 261] on input "class" at bounding box center [631, 261] width 227 height 34
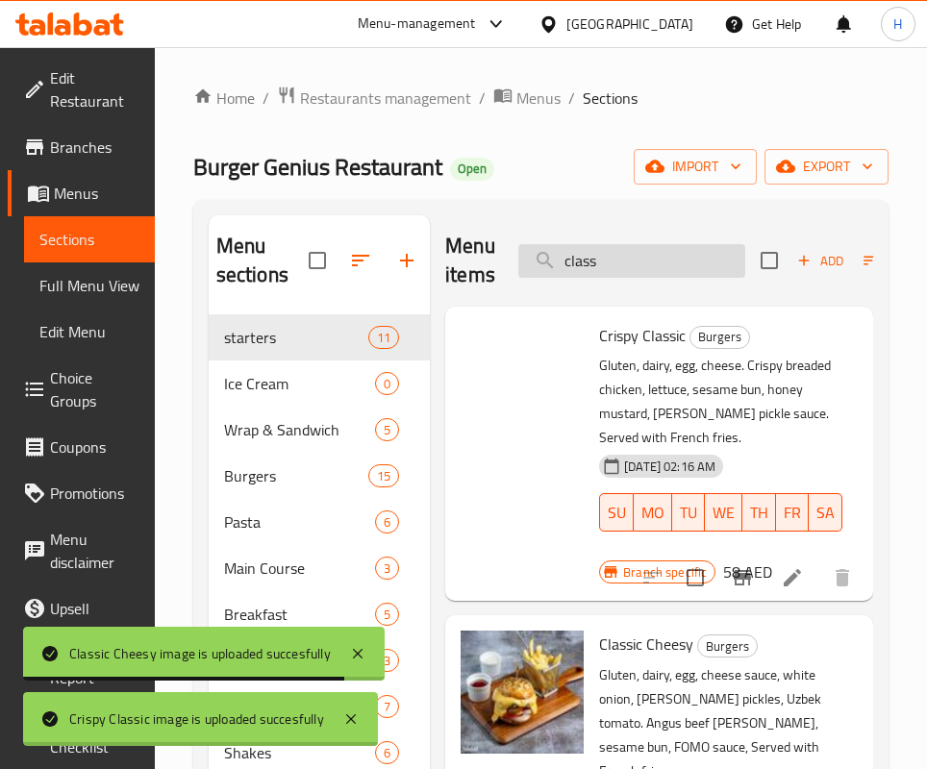
click at [597, 252] on input "class" at bounding box center [631, 261] width 227 height 34
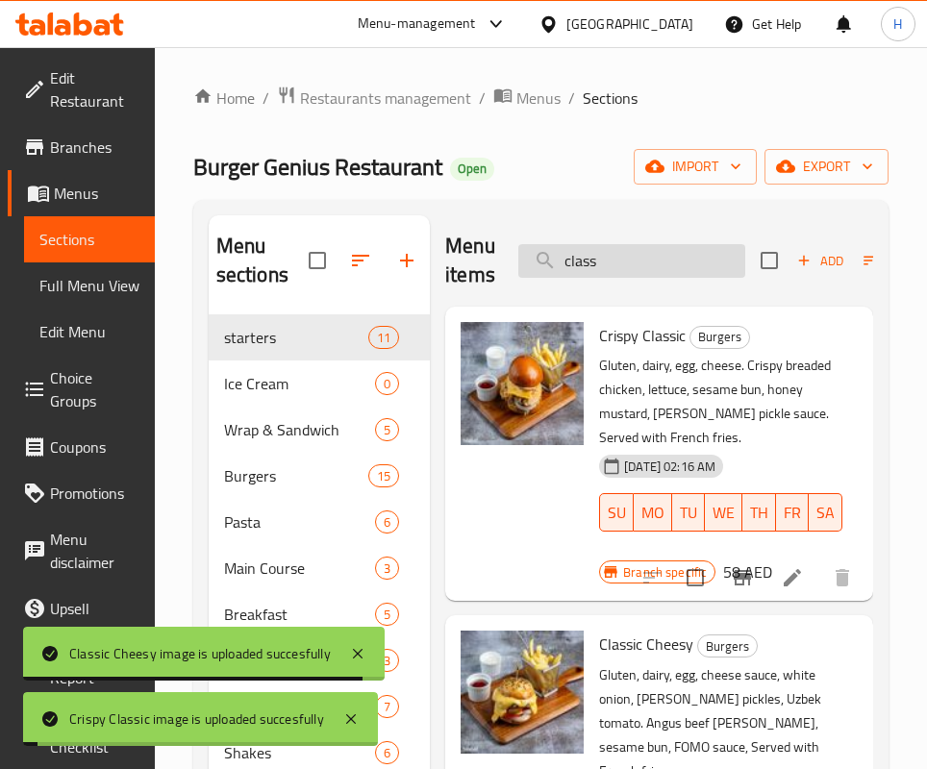
click at [597, 252] on input "class" at bounding box center [631, 261] width 227 height 34
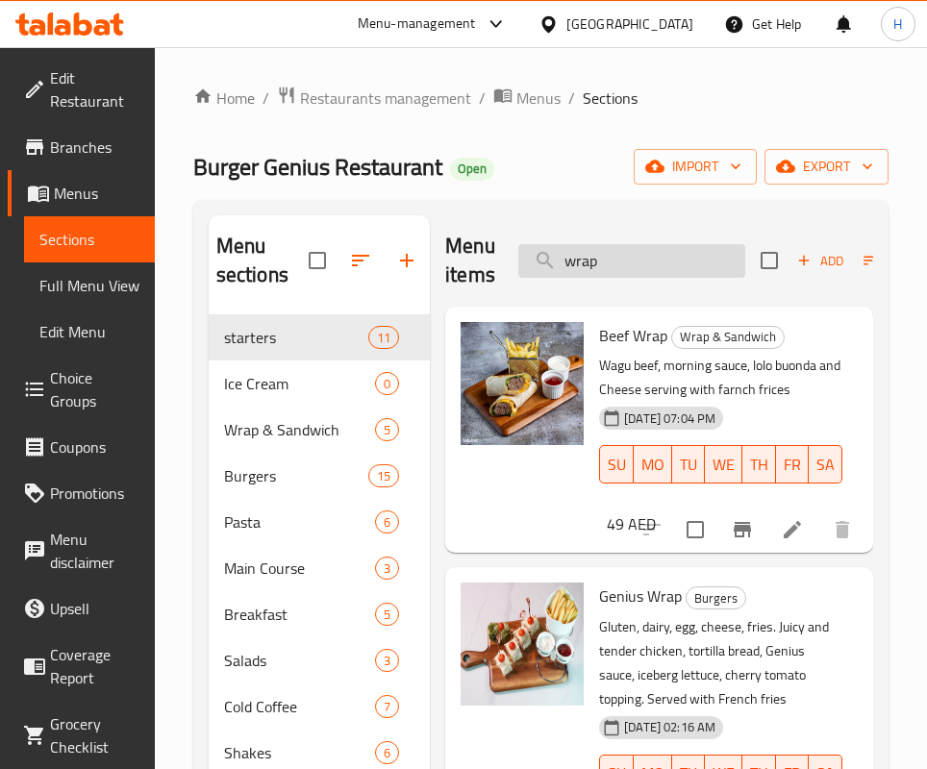
click at [615, 265] on input "wrap" at bounding box center [631, 261] width 227 height 34
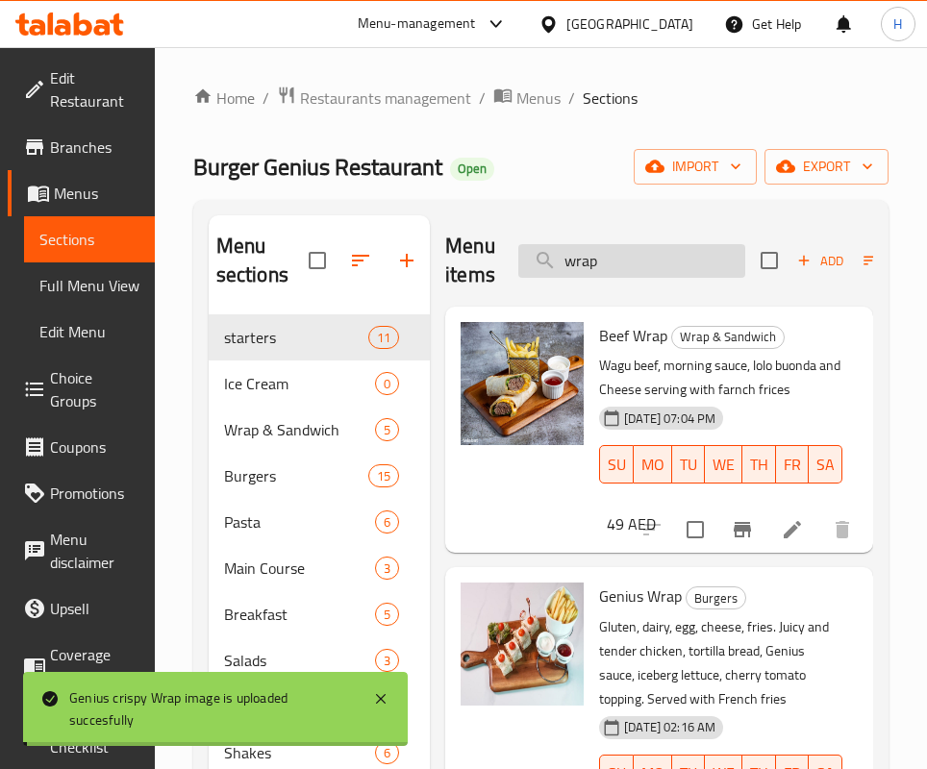
click at [615, 265] on input "wrap" at bounding box center [631, 261] width 227 height 34
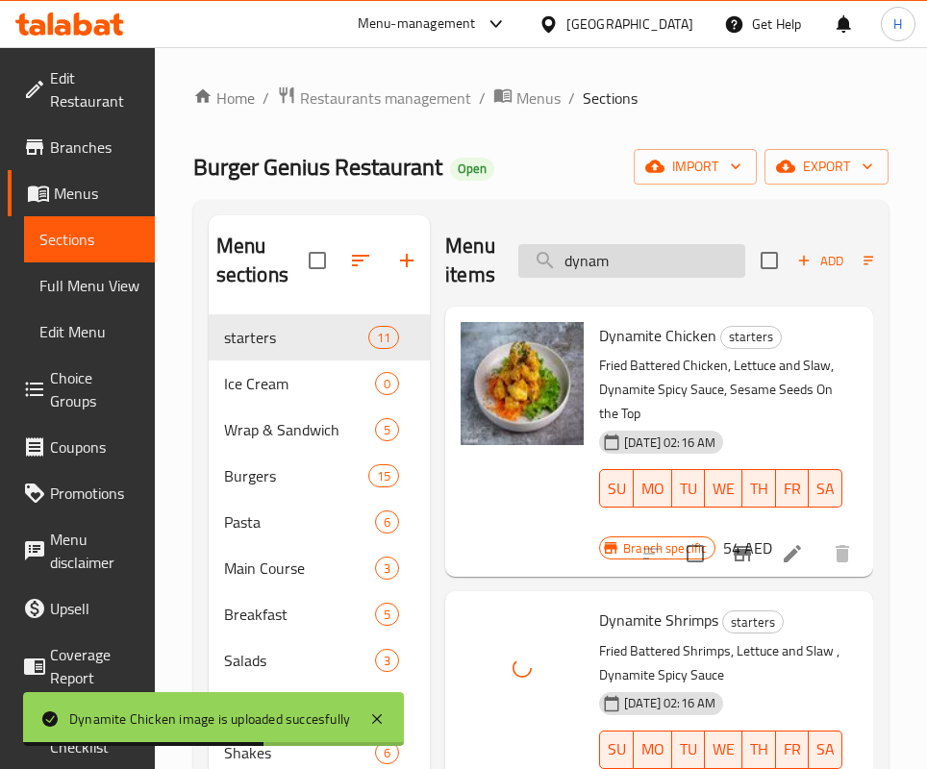
click at [678, 259] on input "dynam" at bounding box center [631, 261] width 227 height 34
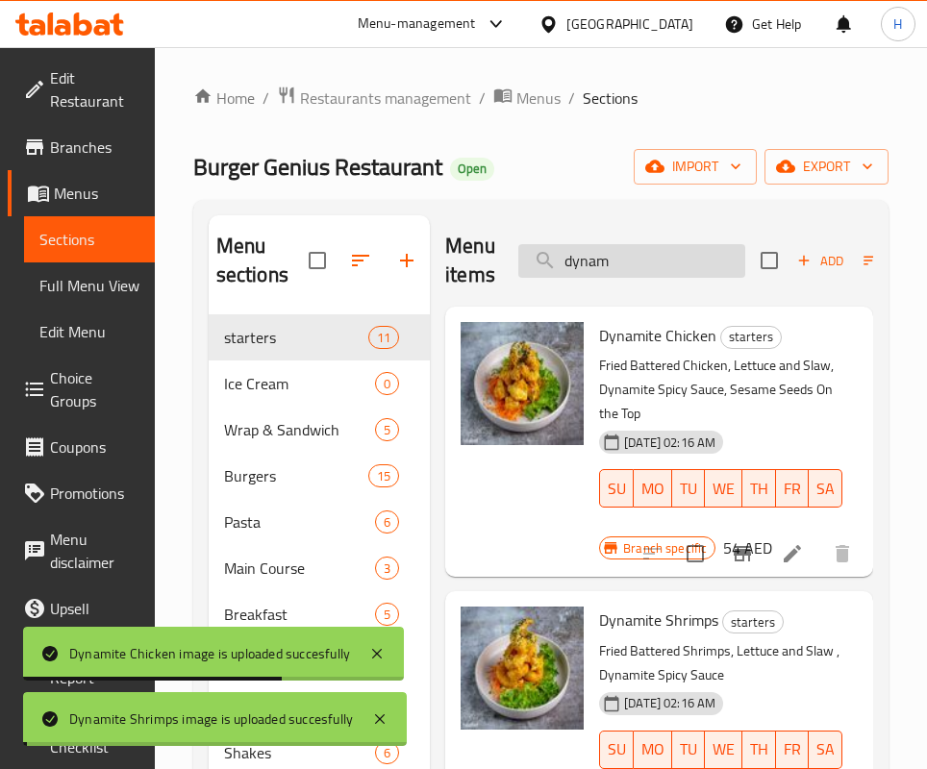
click at [677, 259] on input "dynam" at bounding box center [631, 261] width 227 height 34
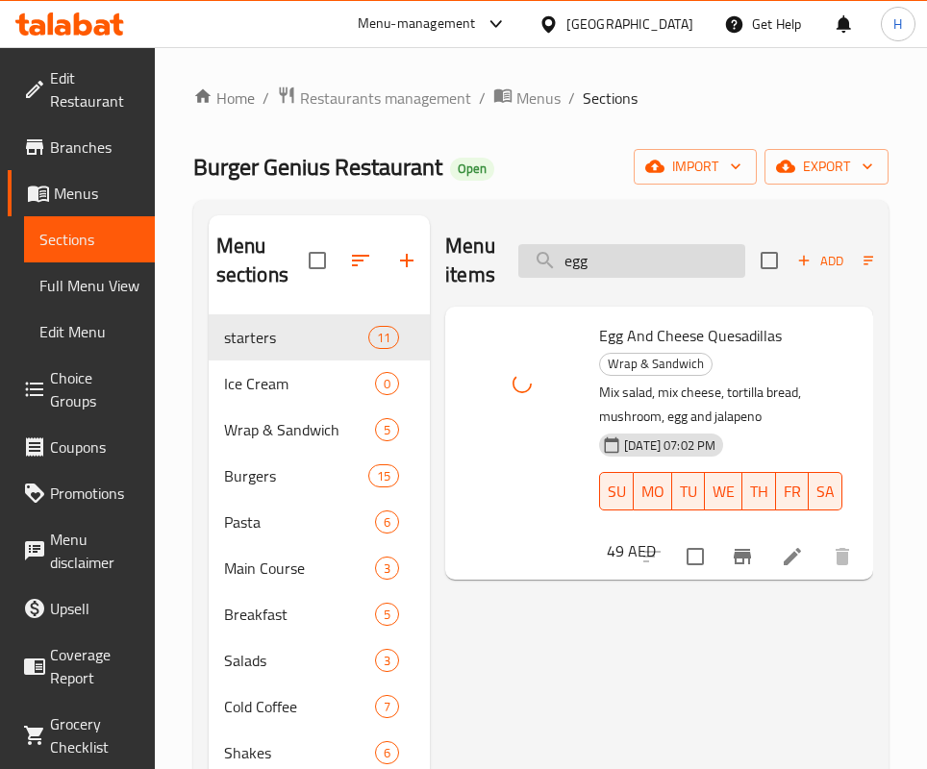
click at [649, 249] on input "egg" at bounding box center [631, 261] width 227 height 34
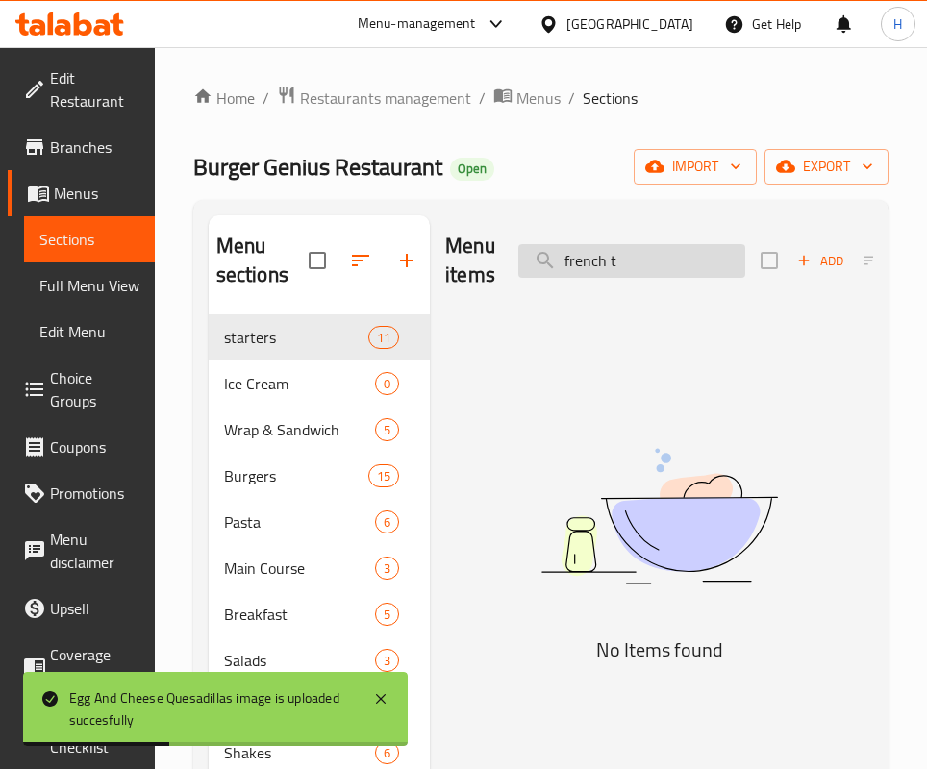
click at [644, 249] on input "french t" at bounding box center [631, 261] width 227 height 34
click at [622, 266] on input "french t" at bounding box center [631, 261] width 227 height 34
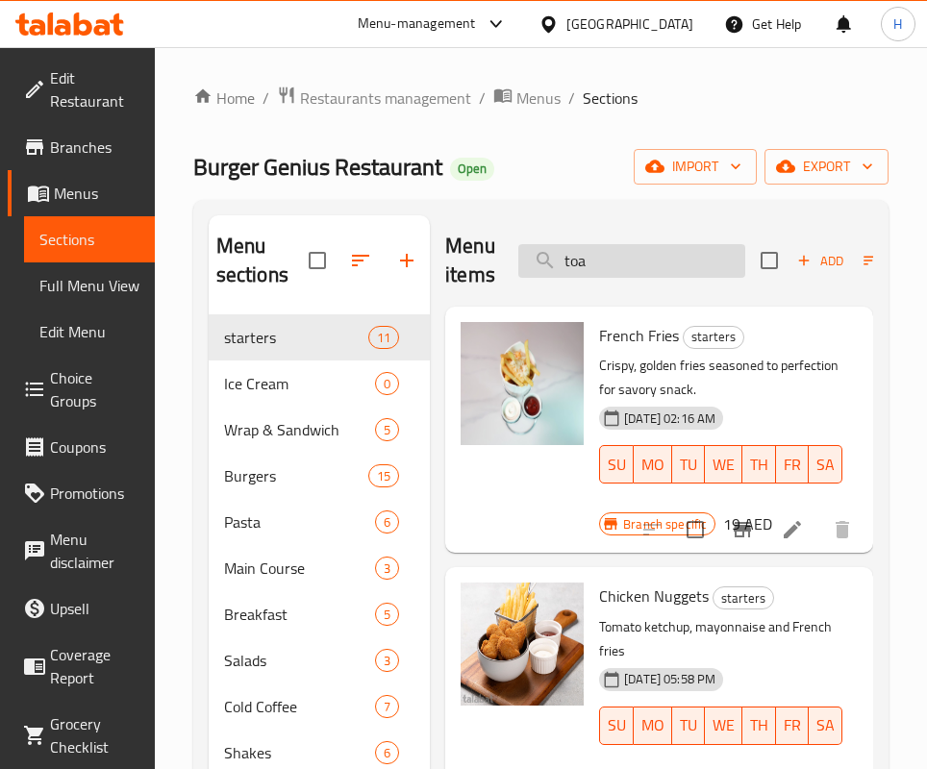
click at [639, 256] on input "toa" at bounding box center [631, 261] width 227 height 34
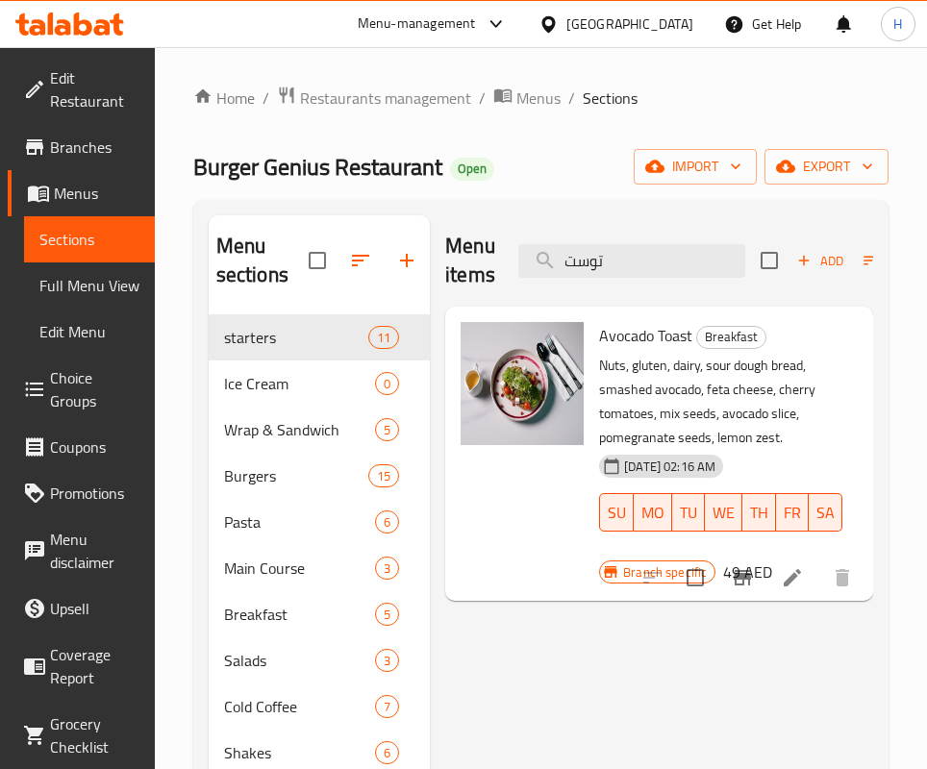
drag, startPoint x: 621, startPoint y: 660, endPoint x: 642, endPoint y: 440, distance: 221.1
click at [621, 660] on div "Menu items توست Add Sort Manage items Avocado Toast Breakfast Nuts, gluten, dai…" at bounding box center [651, 706] width 443 height 983
click at [650, 295] on div "Menu items توست Add Sort Manage items" at bounding box center [659, 260] width 428 height 91
click at [643, 260] on input "توست" at bounding box center [631, 261] width 227 height 34
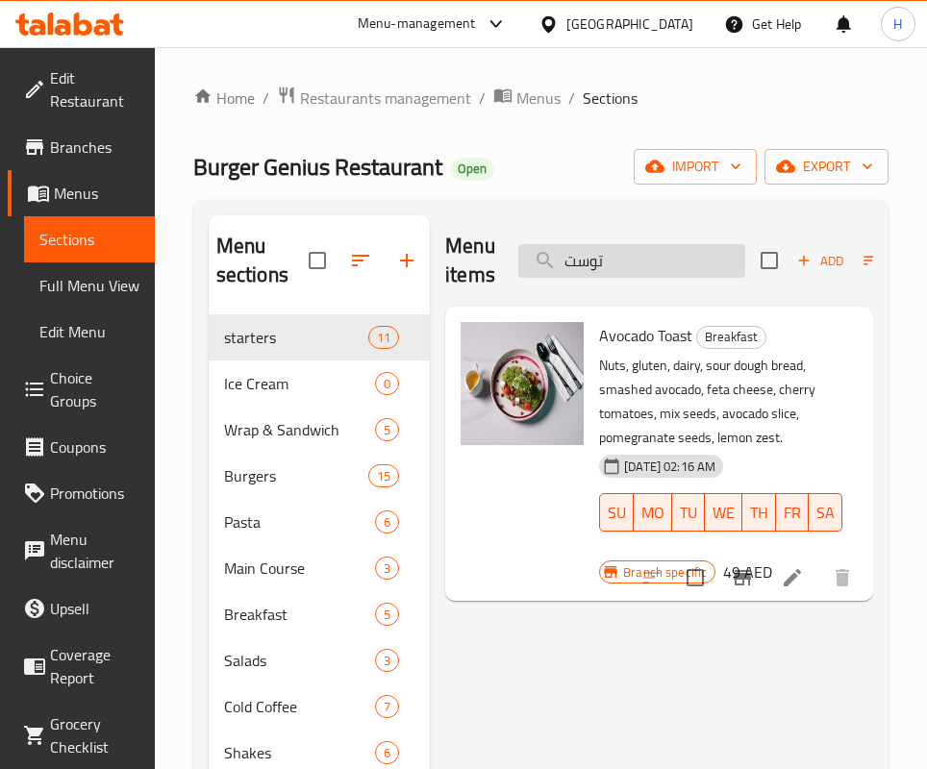
click at [643, 260] on input "توست" at bounding box center [631, 261] width 227 height 34
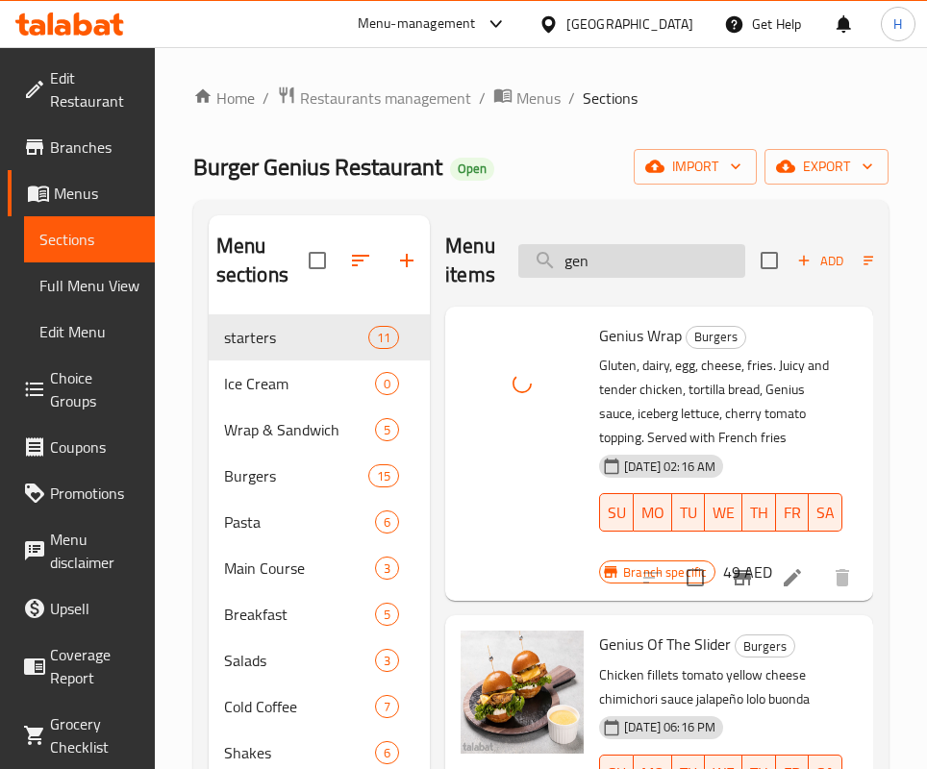
click at [662, 270] on input "gen" at bounding box center [631, 261] width 227 height 34
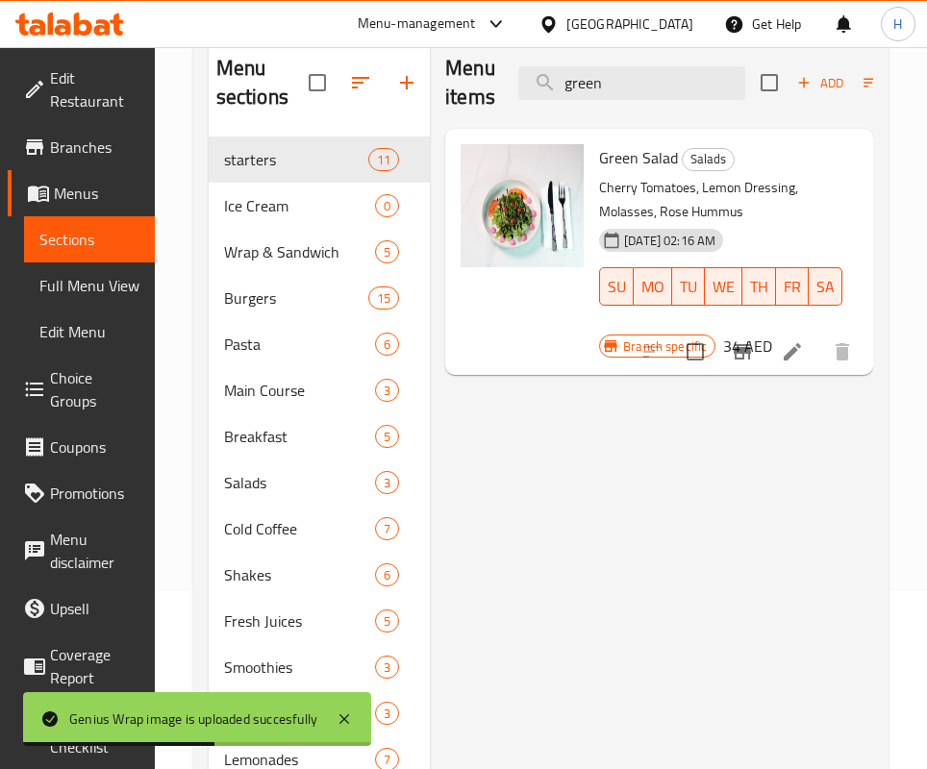
scroll to position [288, 0]
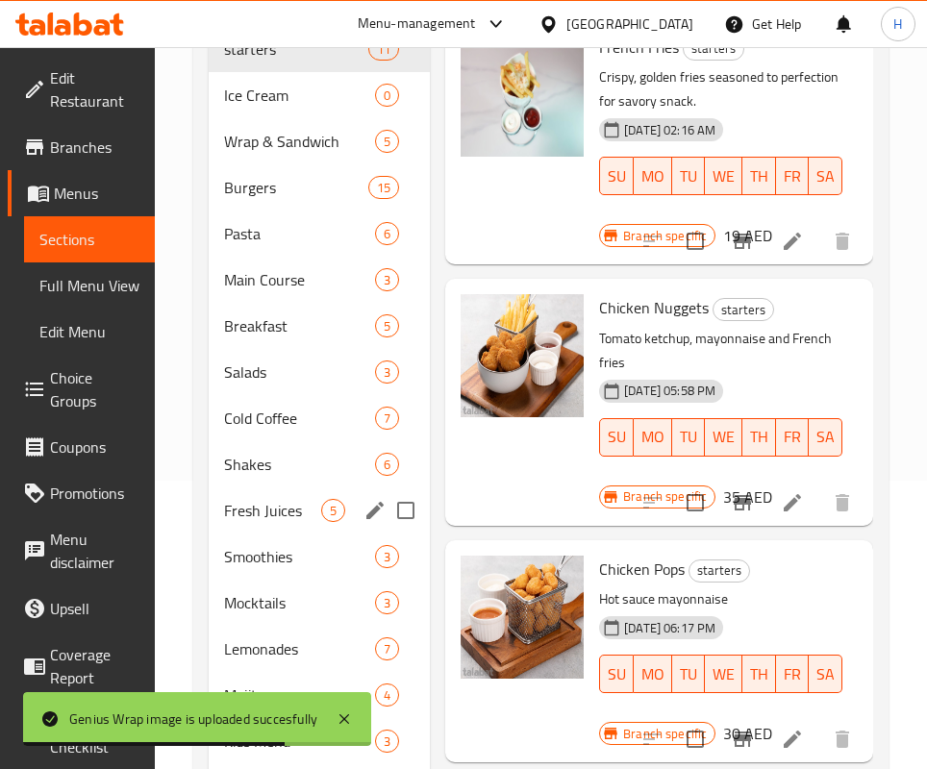
click at [295, 522] on div "Fresh Juices 5" at bounding box center [319, 510] width 221 height 46
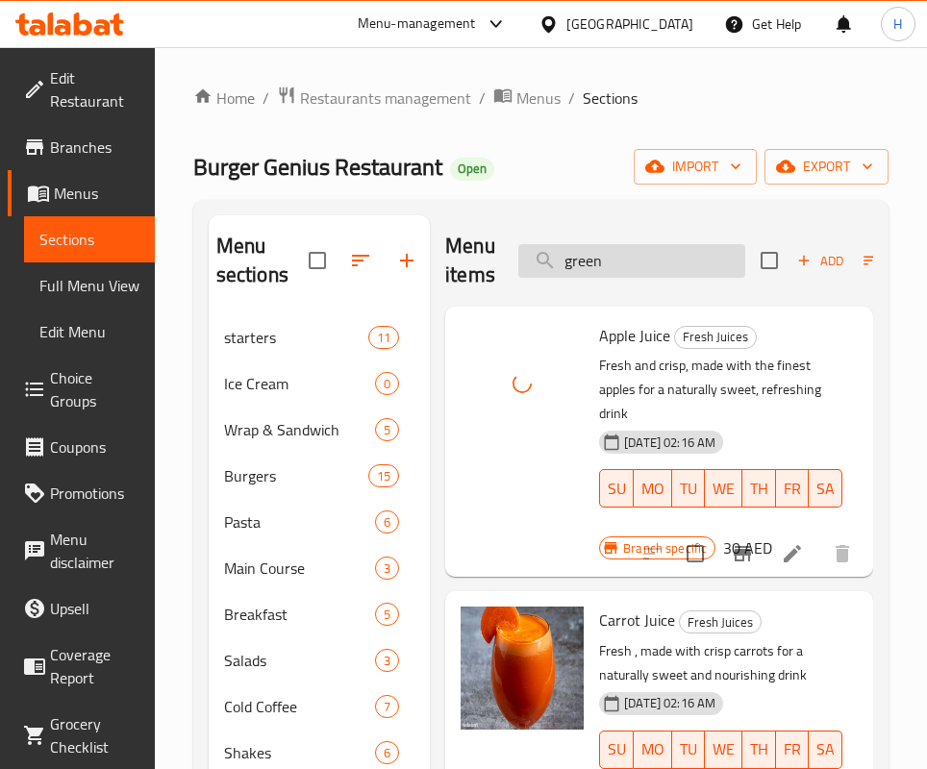
click at [627, 252] on input "green" at bounding box center [631, 261] width 227 height 34
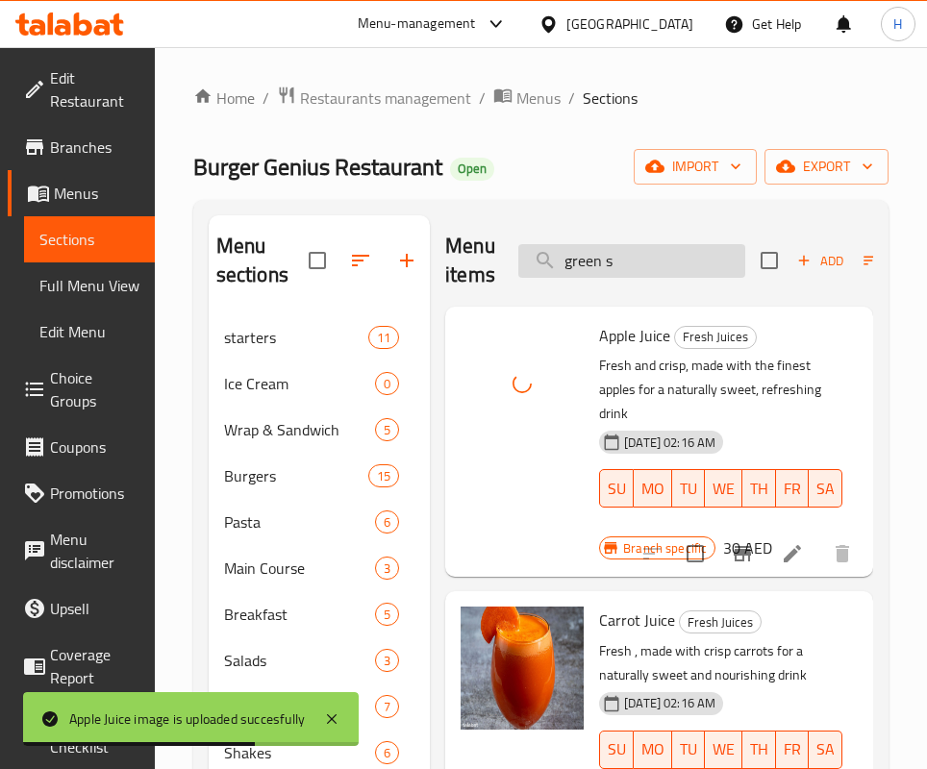
click at [630, 267] on input "green s" at bounding box center [631, 261] width 227 height 34
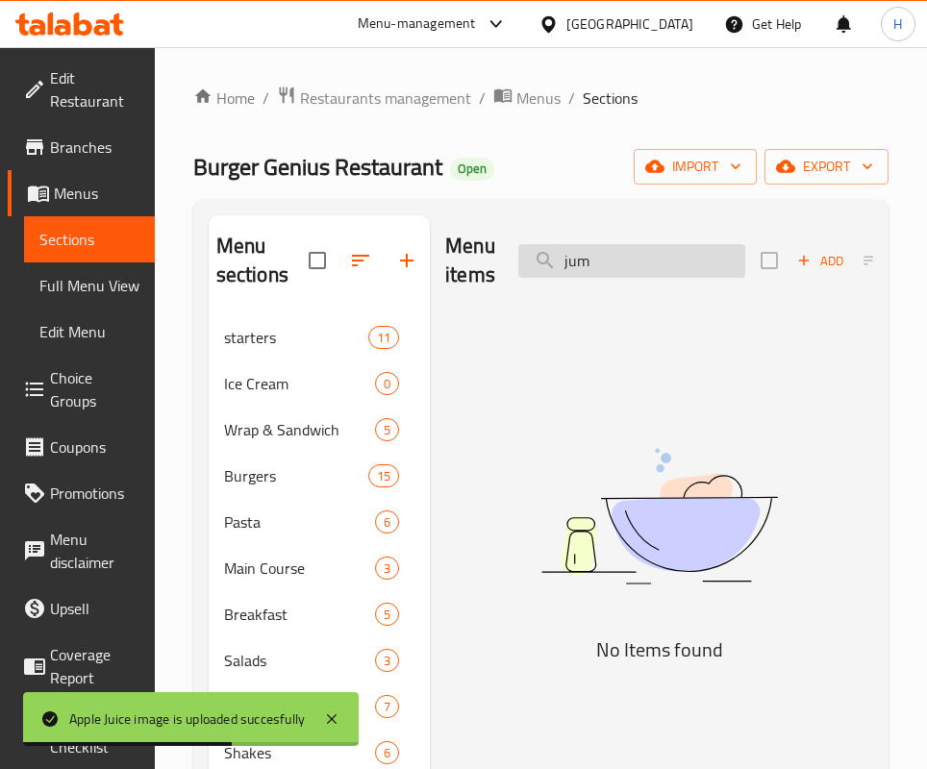
click at [608, 244] on input "jum" at bounding box center [631, 261] width 227 height 34
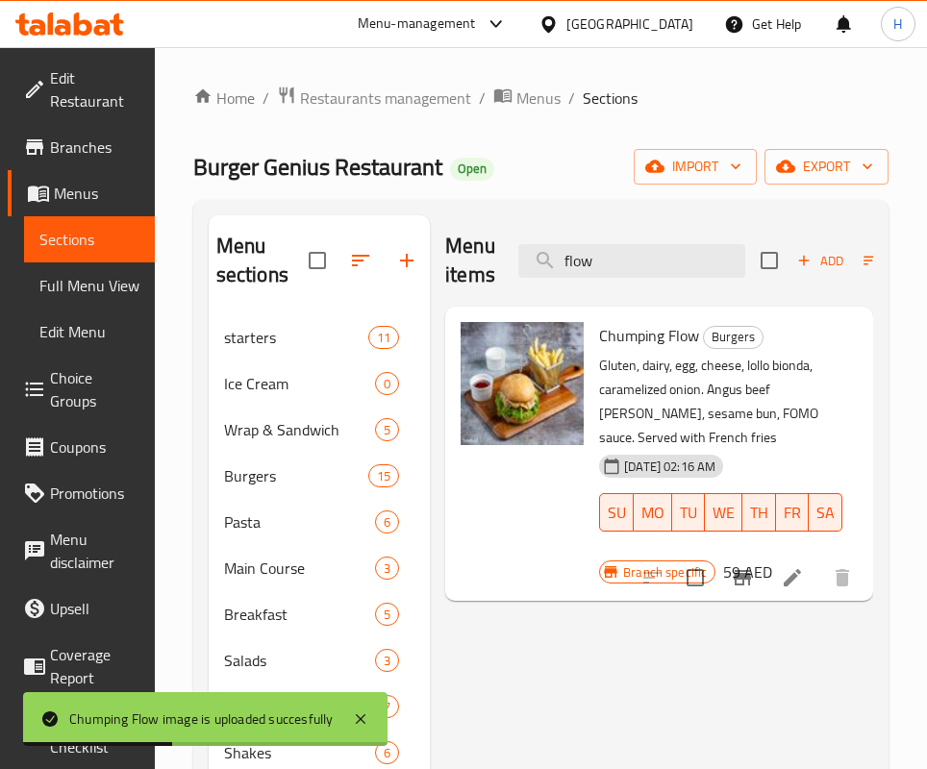
click at [637, 285] on div "Menu items flow Add Sort Manage items" at bounding box center [659, 260] width 428 height 91
click at [633, 269] on input "flow" at bounding box center [631, 261] width 227 height 34
click at [632, 269] on input "flow" at bounding box center [631, 261] width 227 height 34
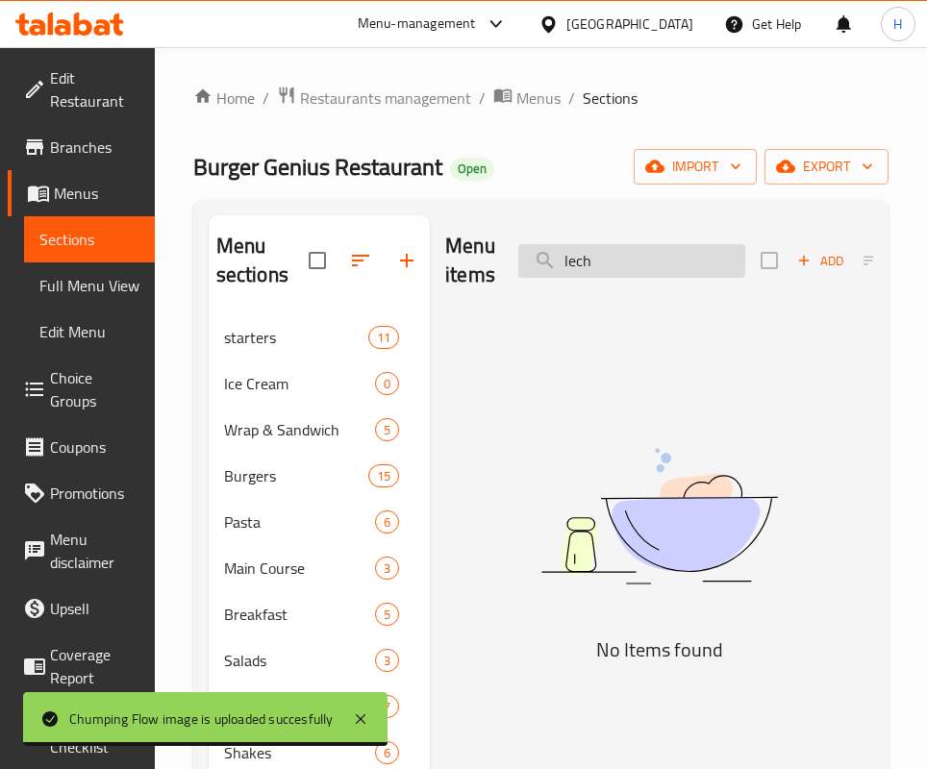
click at [630, 263] on input "lech" at bounding box center [631, 261] width 227 height 34
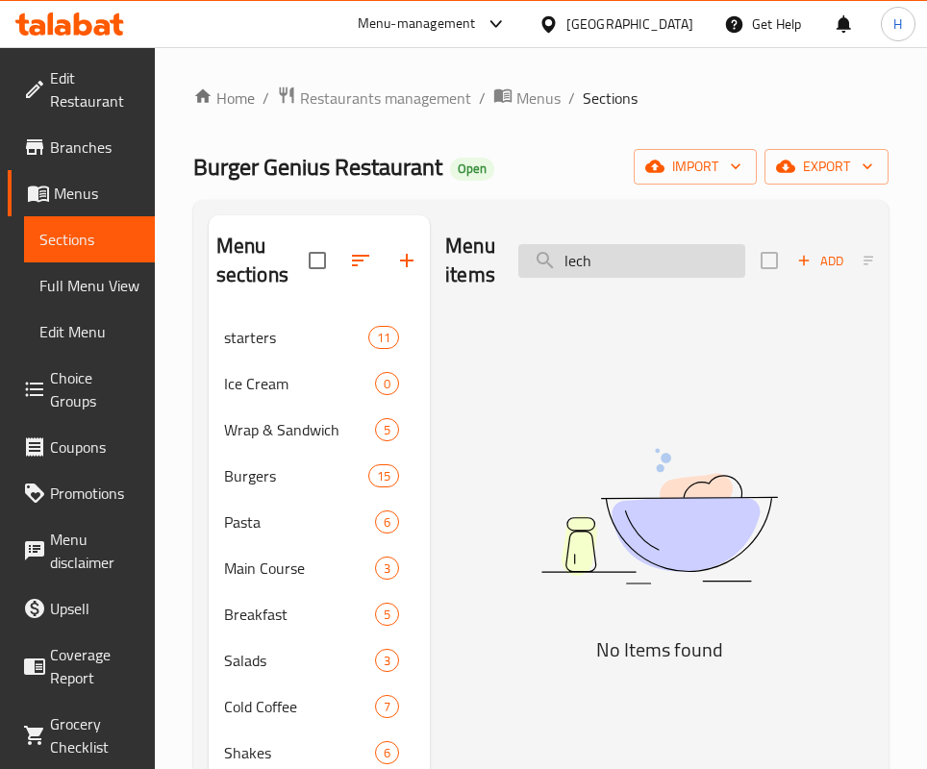
click at [630, 263] on input "lech" at bounding box center [631, 261] width 227 height 34
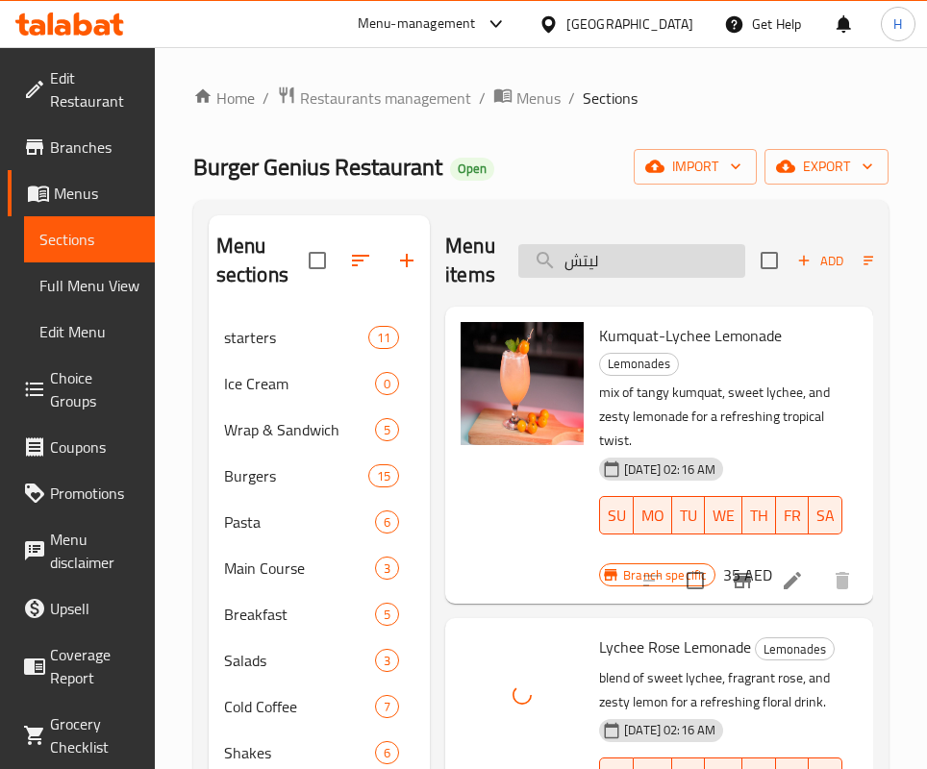
click at [662, 268] on input "ليتش" at bounding box center [631, 261] width 227 height 34
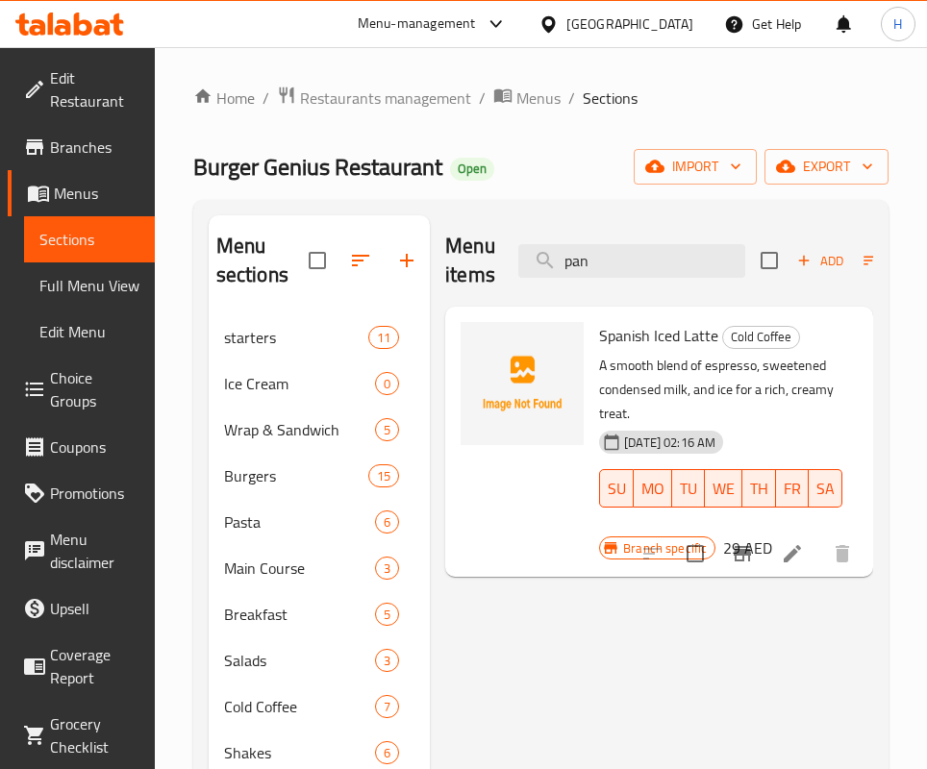
click at [246, 192] on div "Home / Restaurants management / Menus / Sections Burger Genius Restaurant Open …" at bounding box center [540, 650] width 695 height 1128
click at [325, 161] on span "Burger Genius Restaurant" at bounding box center [317, 166] width 249 height 43
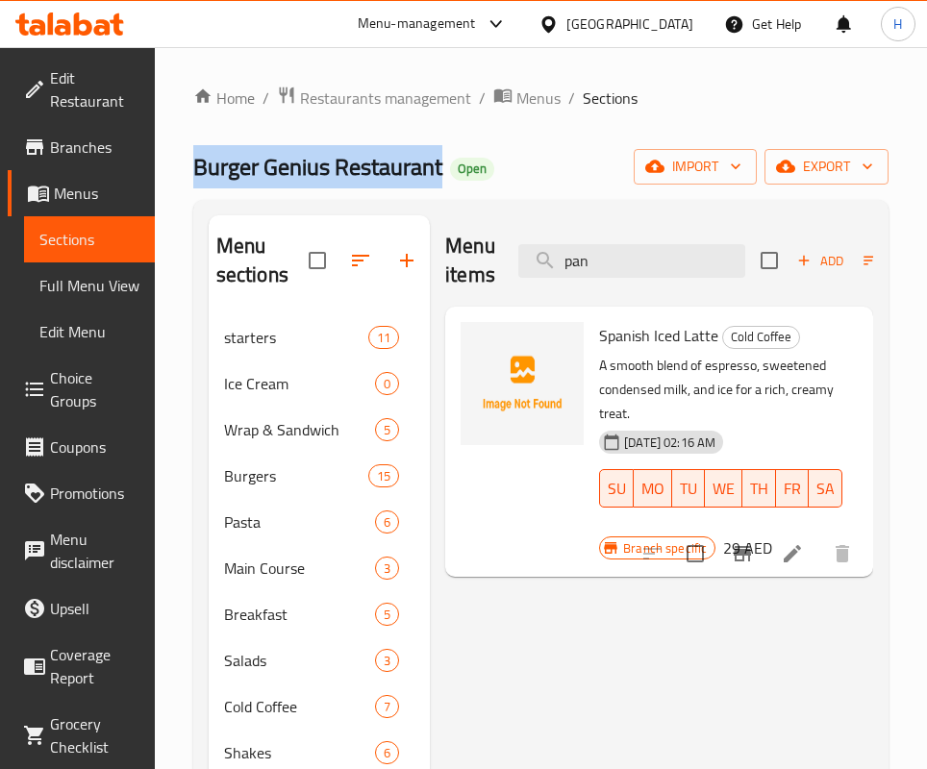
click at [325, 161] on span "Burger Genius Restaurant" at bounding box center [317, 166] width 249 height 43
copy span "Burger Genius Restaurant"
click at [634, 255] on input "pan" at bounding box center [631, 261] width 227 height 34
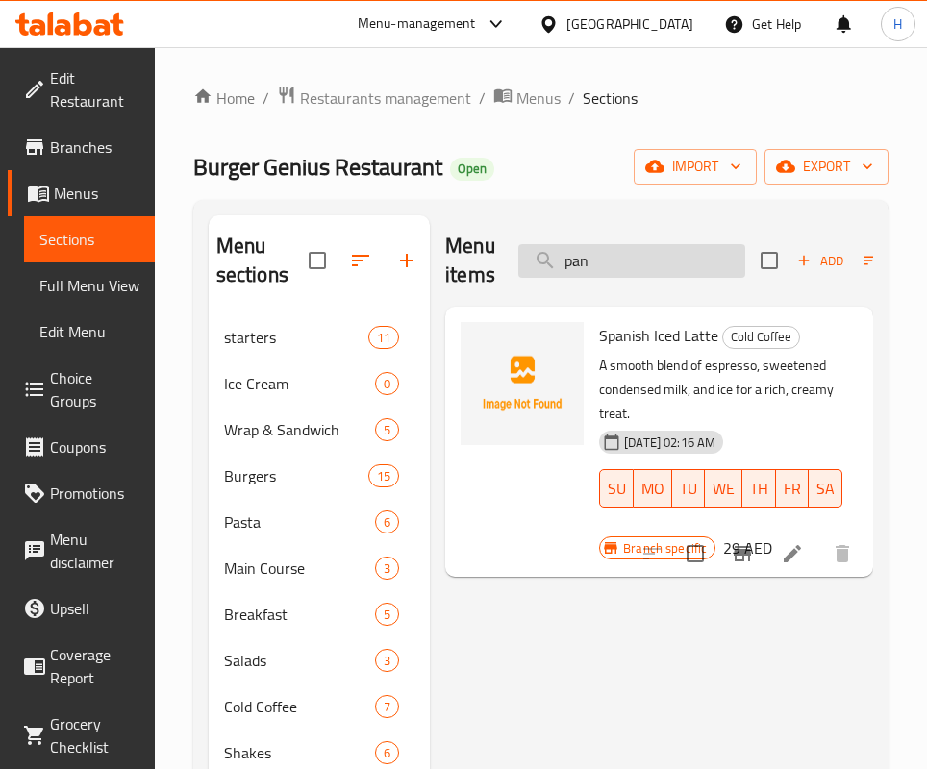
click at [634, 255] on input "pan" at bounding box center [631, 261] width 227 height 34
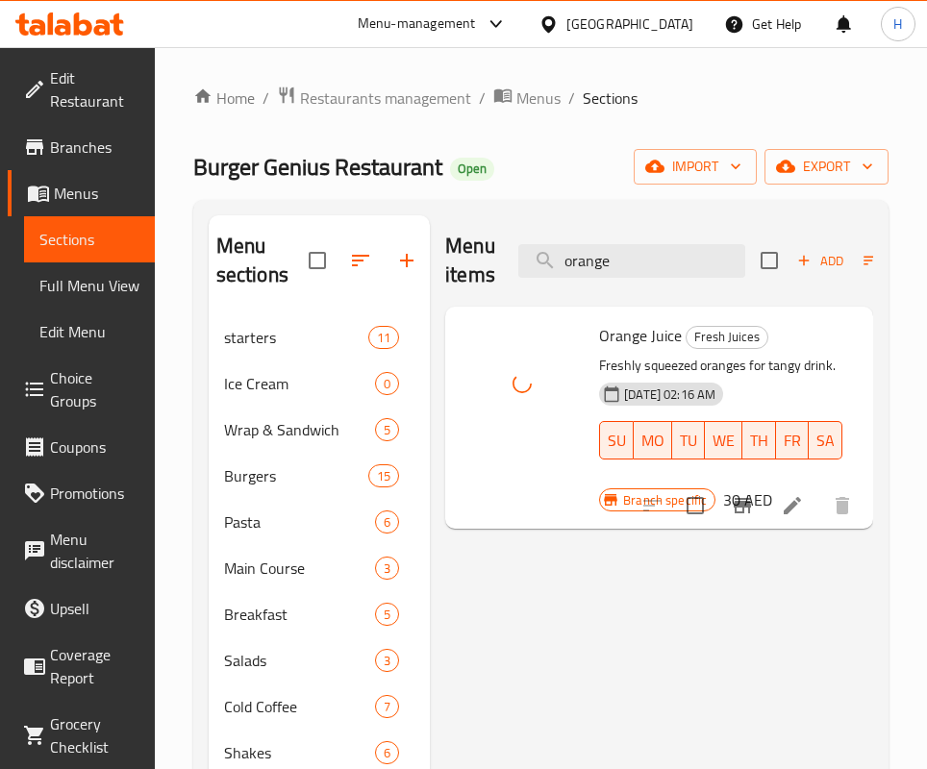
click at [733, 284] on div "Menu items orange Add Sort Manage items" at bounding box center [659, 260] width 428 height 91
click at [678, 256] on input "orange" at bounding box center [631, 261] width 227 height 34
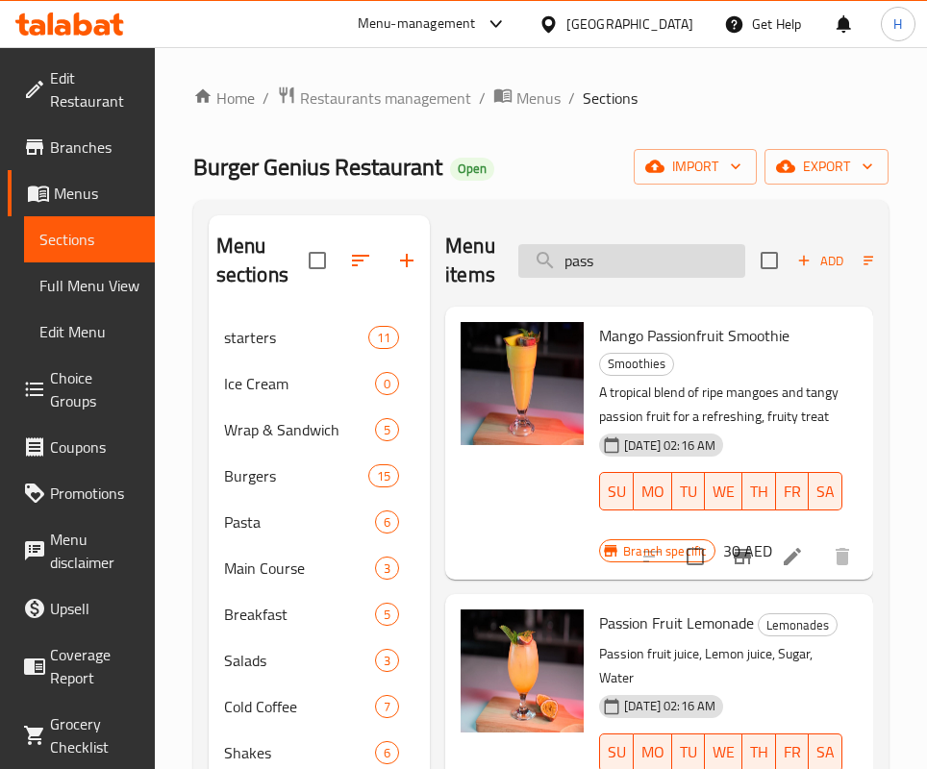
click at [621, 265] on input "pass" at bounding box center [631, 261] width 227 height 34
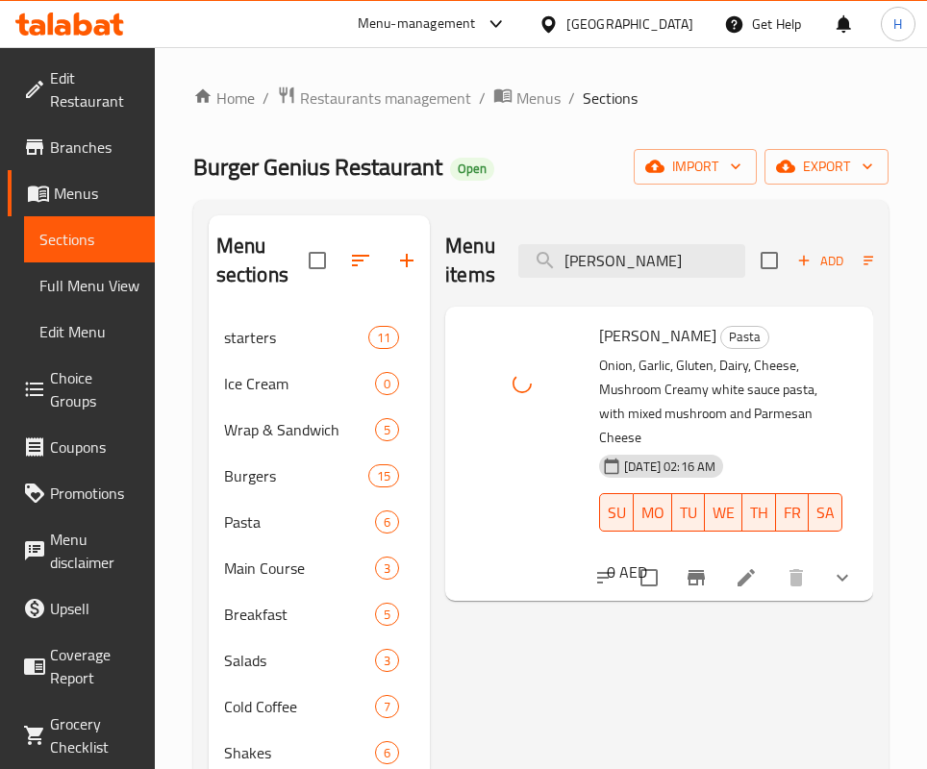
click at [596, 235] on div "Menu items alfre Add Sort Manage items" at bounding box center [659, 260] width 428 height 91
click at [596, 260] on input "alfre" at bounding box center [631, 261] width 227 height 34
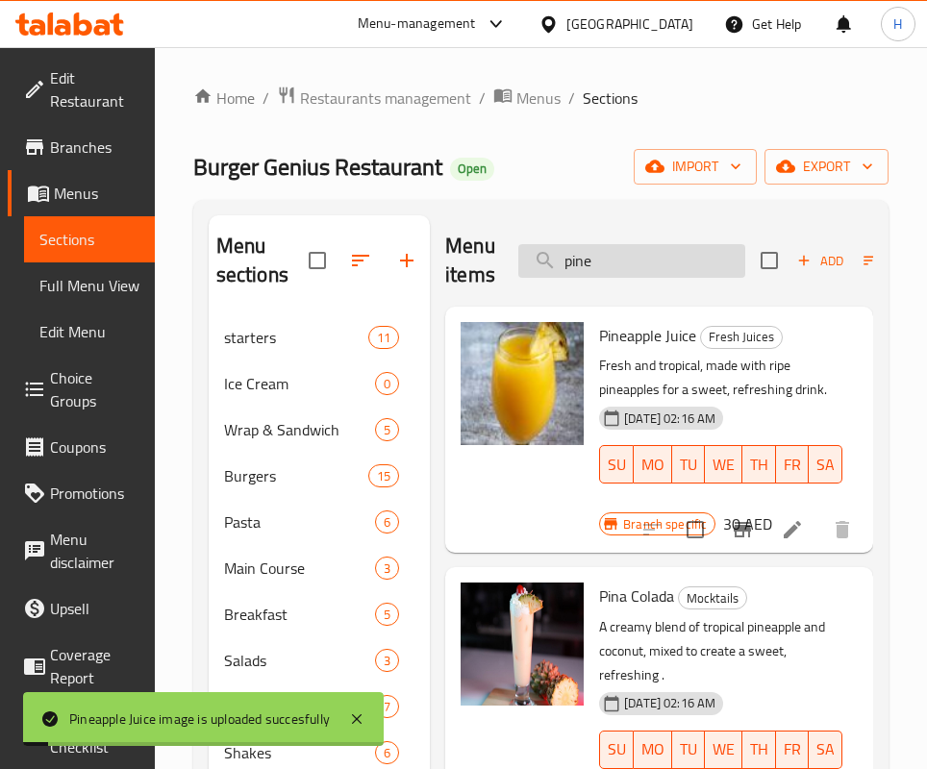
click at [627, 277] on input "pine" at bounding box center [631, 261] width 227 height 34
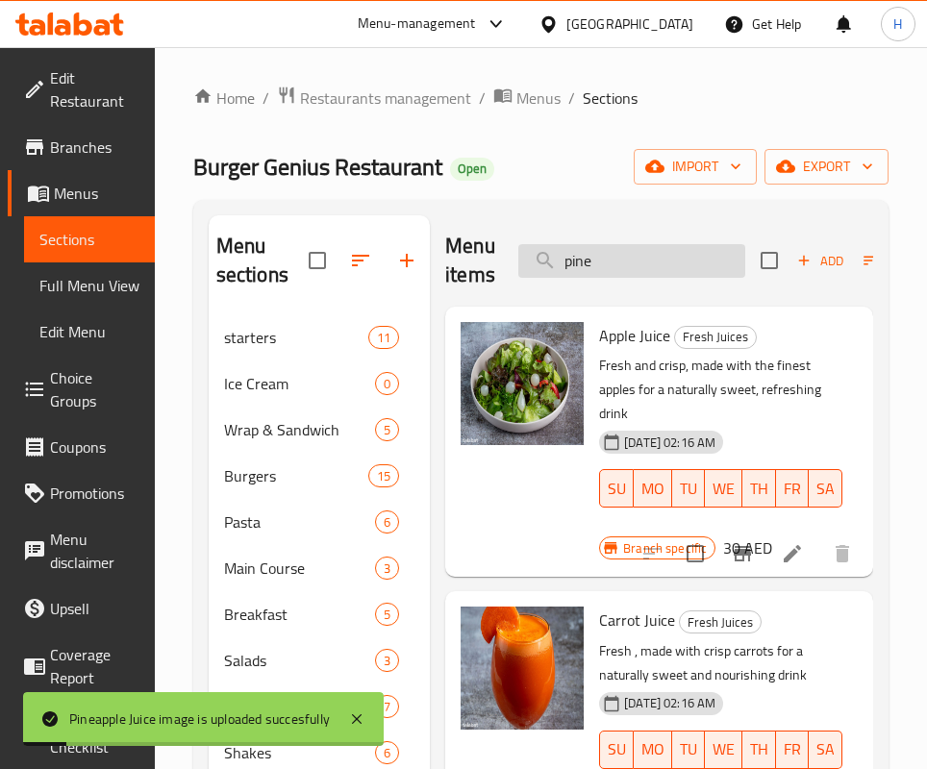
click at [627, 277] on input "pine" at bounding box center [631, 261] width 227 height 34
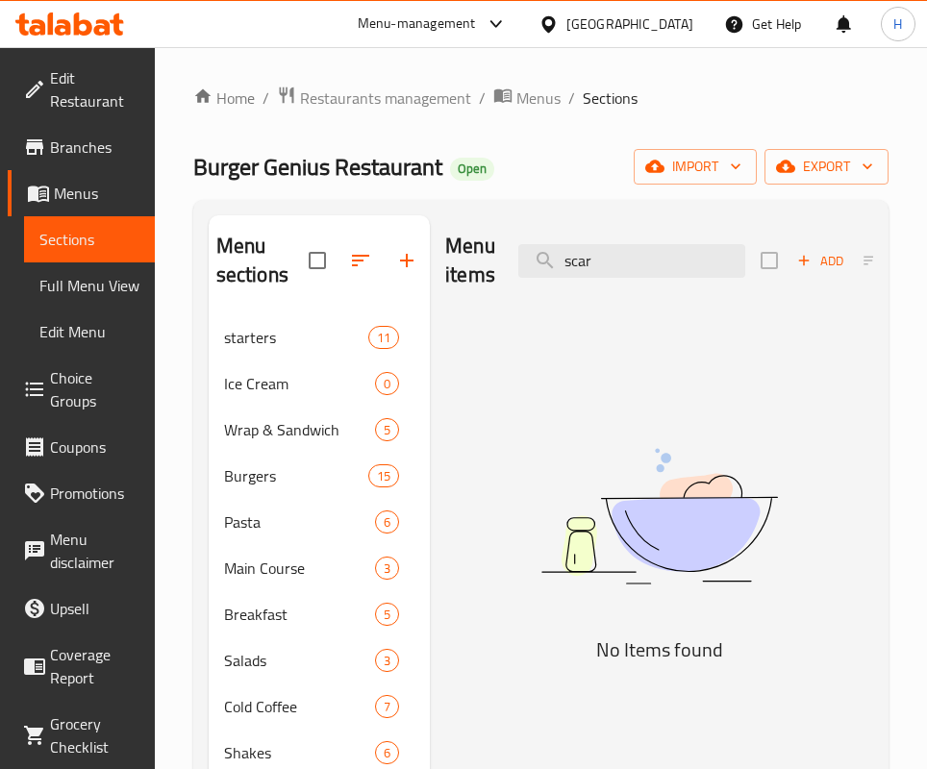
click at [580, 568] on img at bounding box center [659, 516] width 428 height 227
click at [614, 617] on img at bounding box center [659, 516] width 428 height 227
click at [625, 258] on input "scar" at bounding box center [631, 261] width 227 height 34
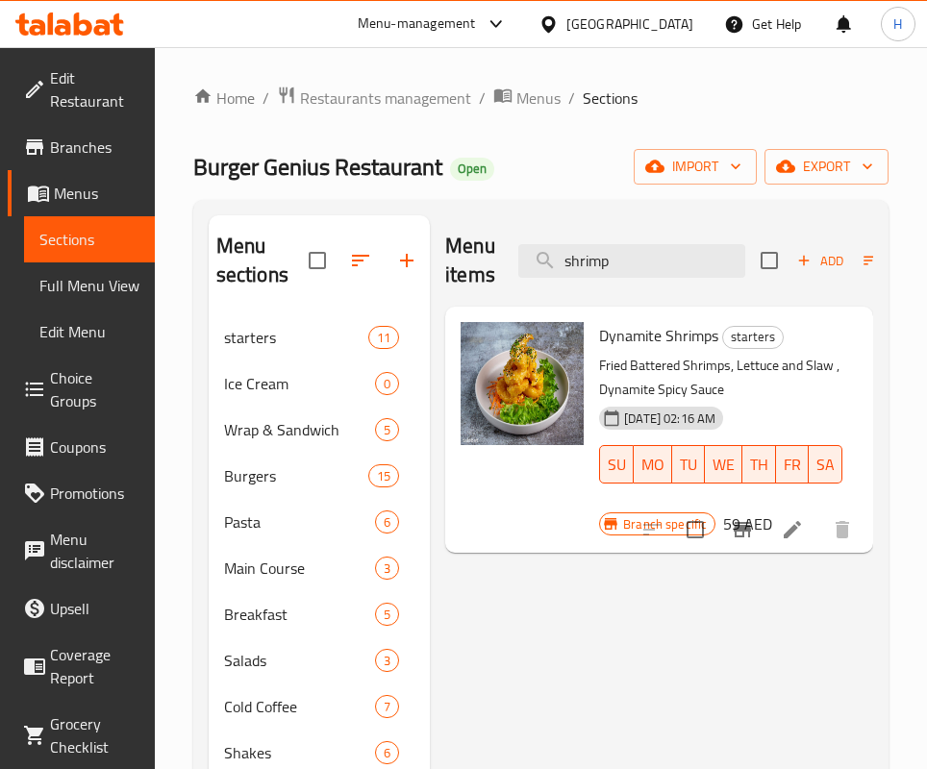
click at [743, 615] on div "Menu items shrimp Add Sort Manage items Dynamite Shrimps starters Fried Battere…" at bounding box center [651, 706] width 443 height 983
click at [663, 249] on input "shrimp" at bounding box center [631, 261] width 227 height 34
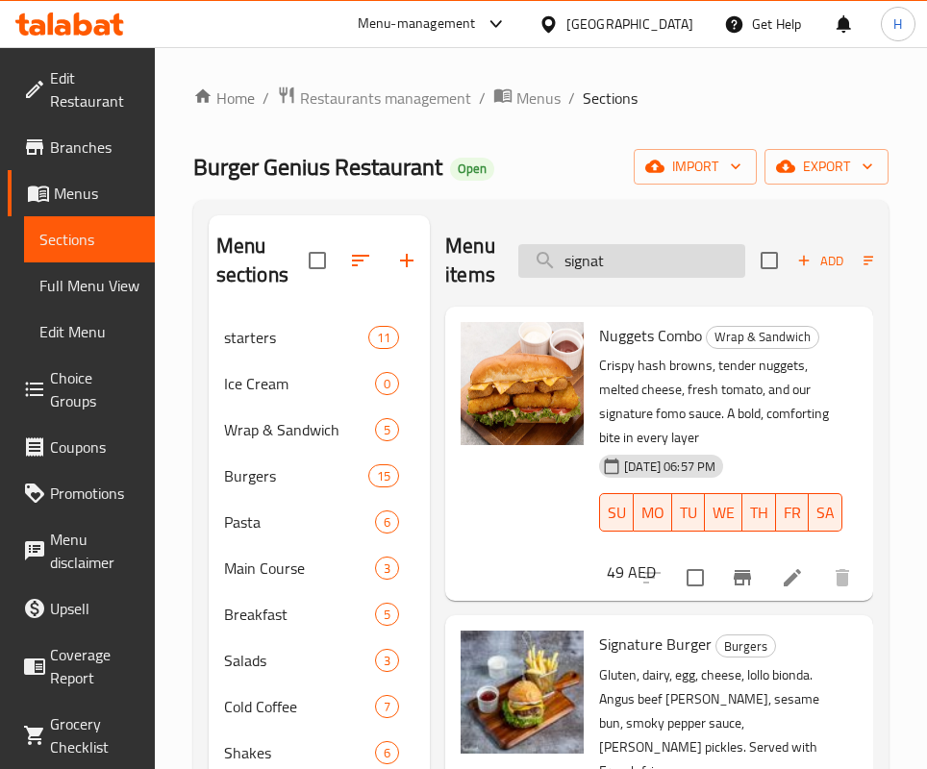
click at [646, 262] on input "signat" at bounding box center [631, 261] width 227 height 34
click at [648, 262] on input "signat" at bounding box center [631, 261] width 227 height 34
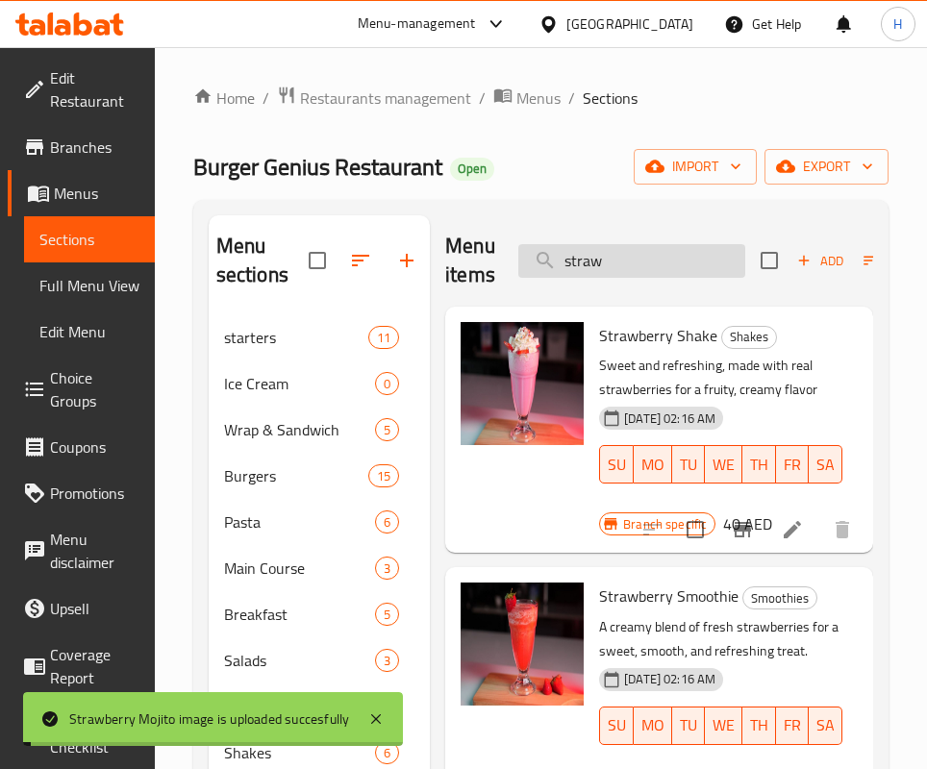
click at [638, 267] on input "straw" at bounding box center [631, 261] width 227 height 34
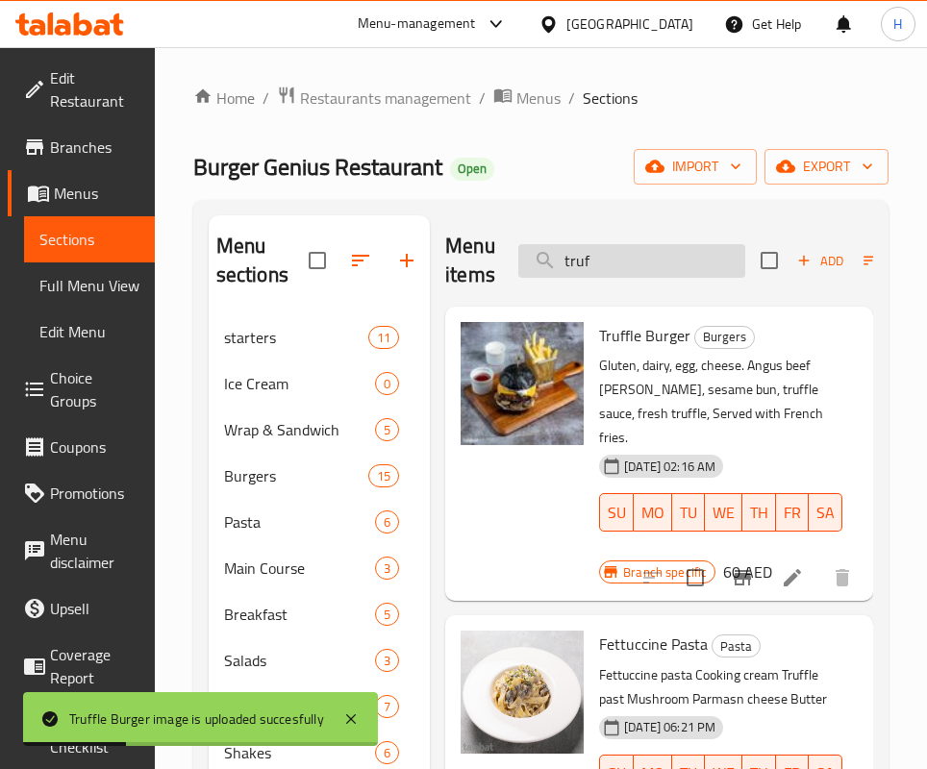
click at [649, 262] on input "truf" at bounding box center [631, 261] width 227 height 34
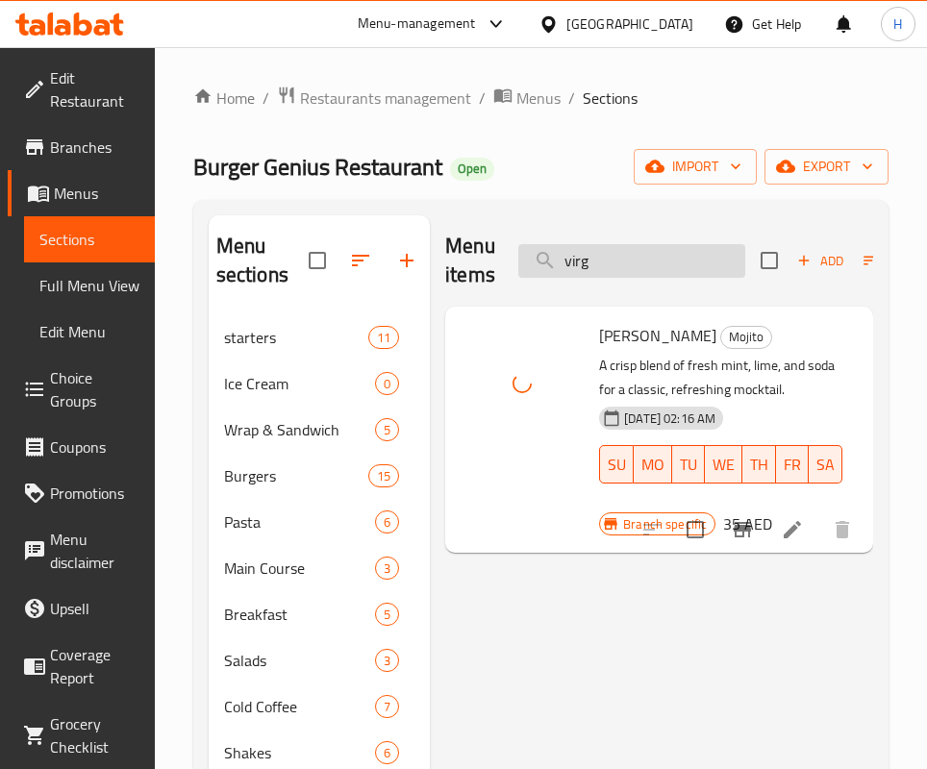
click at [694, 253] on input "virg" at bounding box center [631, 261] width 227 height 34
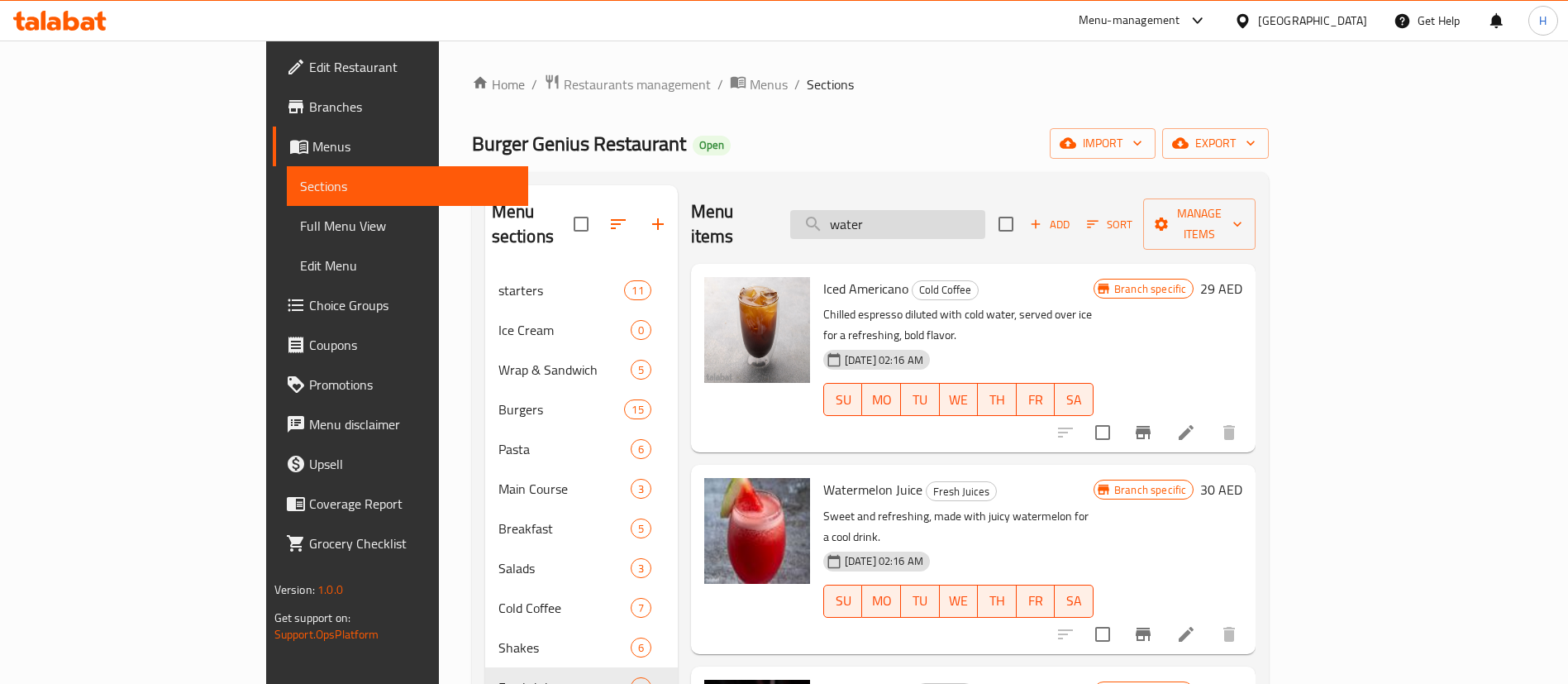
click at [938, 210] on input "water" at bounding box center [888, 225] width 195 height 29
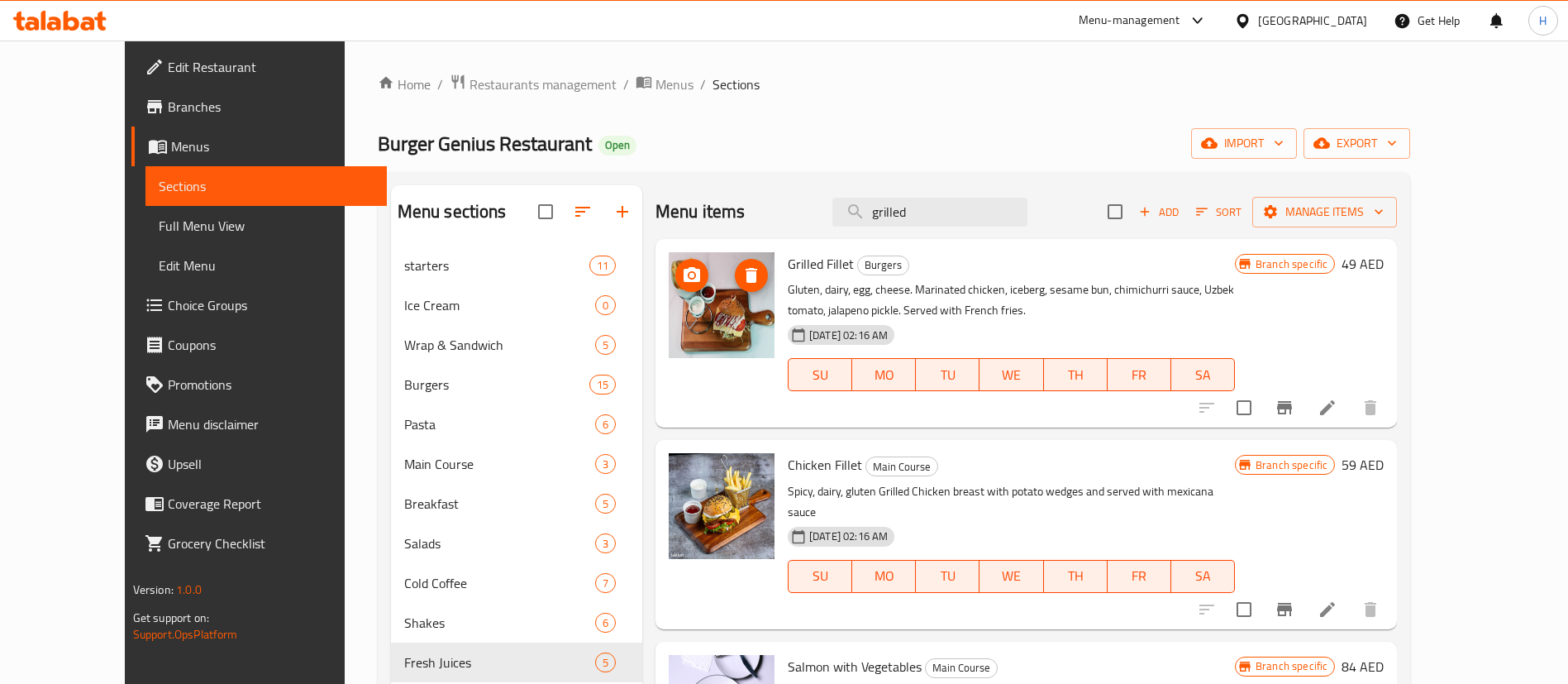
click at [704, 319] on img at bounding box center [722, 305] width 106 height 106
click at [968, 216] on input "grilled" at bounding box center [930, 213] width 195 height 29
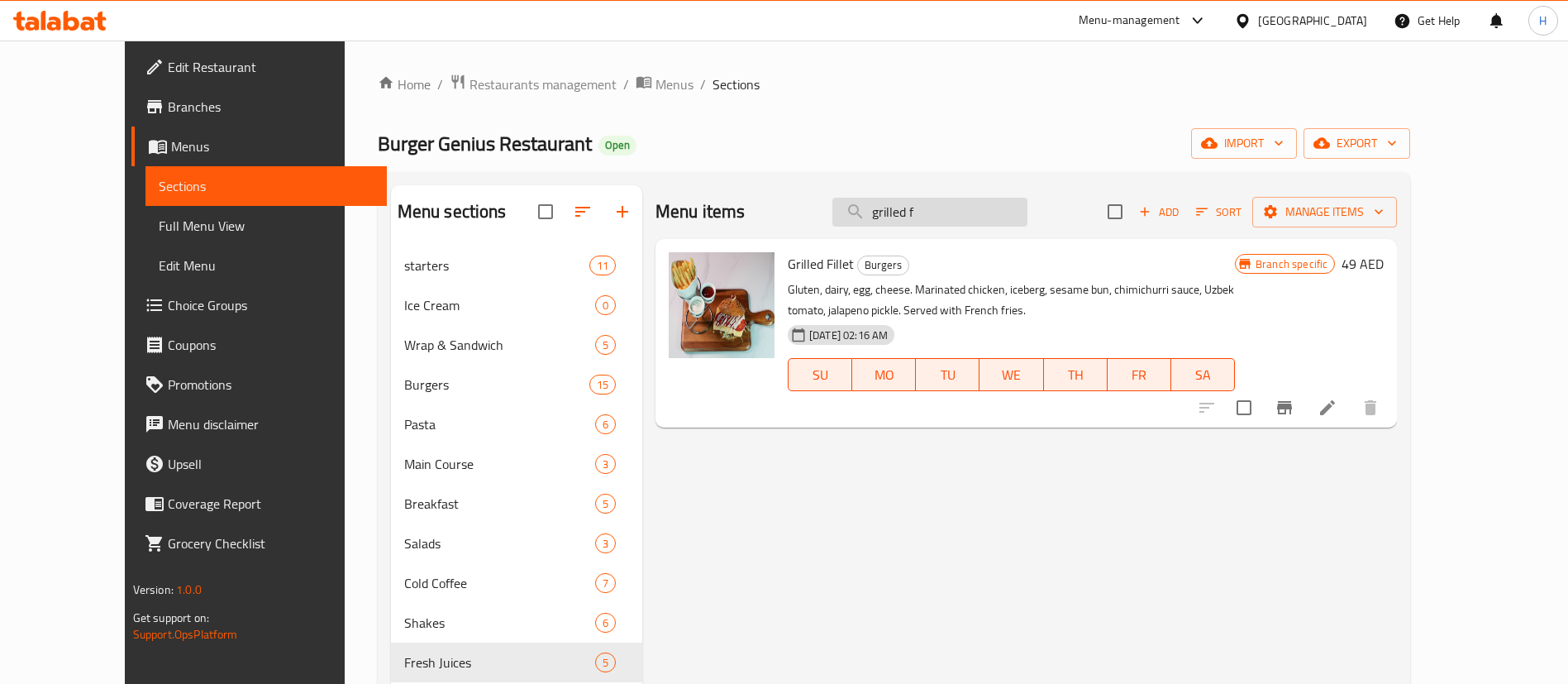
click at [957, 210] on input "grilled f" at bounding box center [930, 213] width 195 height 29
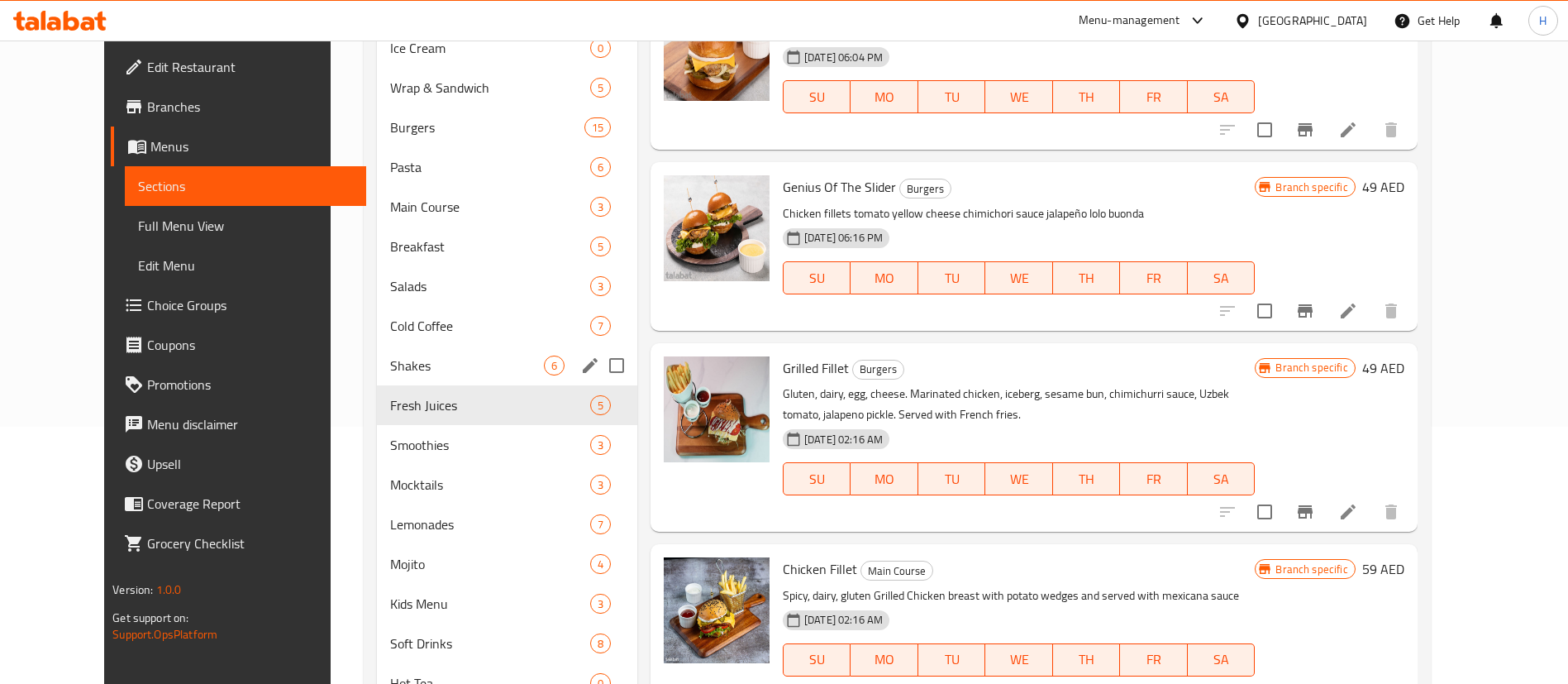
scroll to position [244, 0]
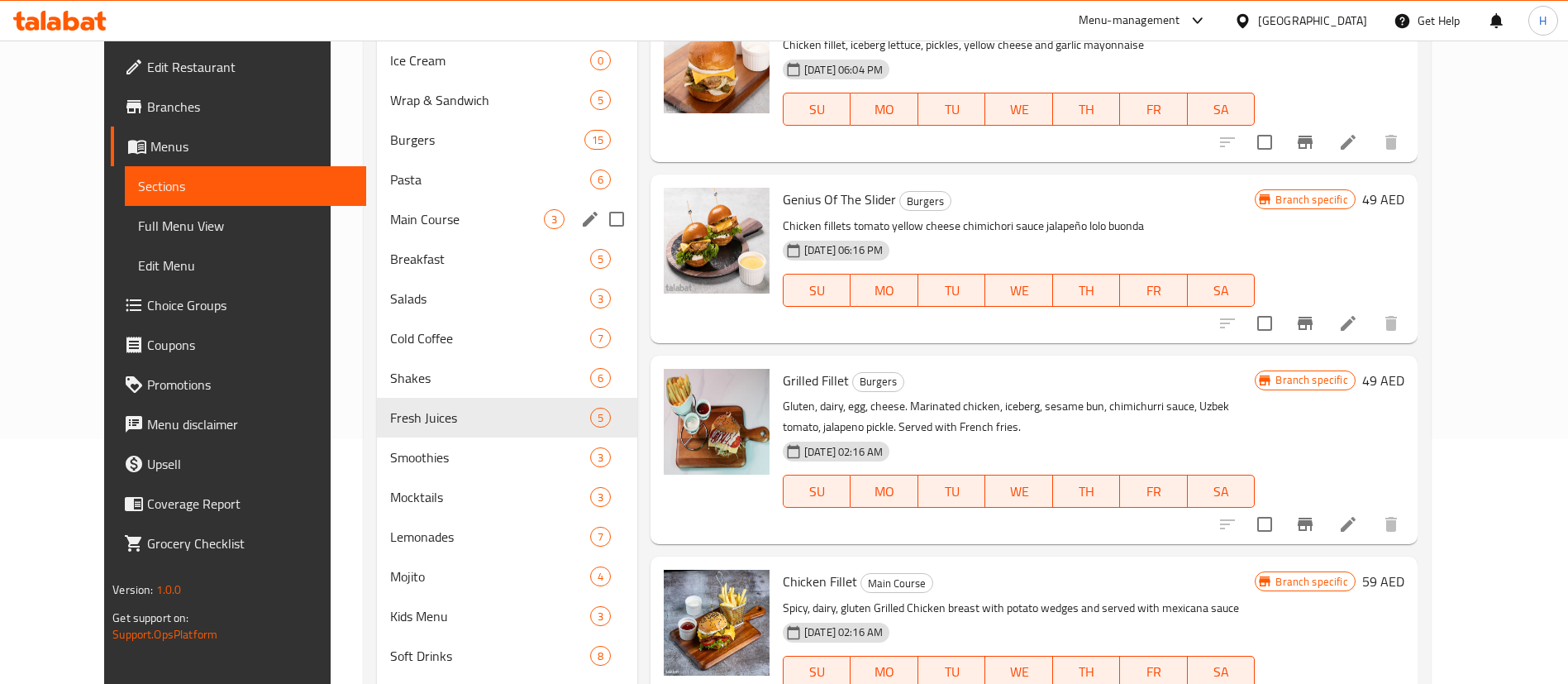
type input "fill"
click at [428, 214] on span "Main Course" at bounding box center [467, 219] width 153 height 20
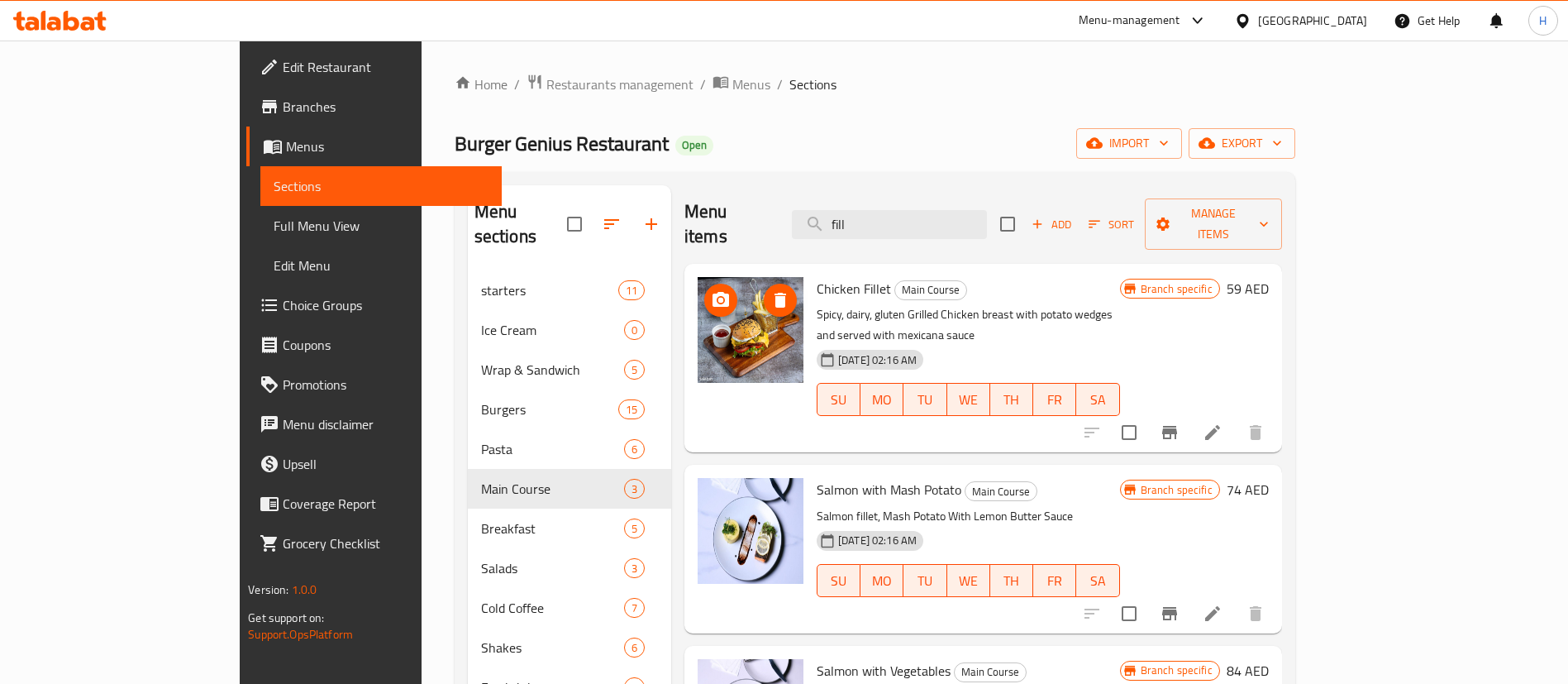
click at [713, 306] on img at bounding box center [750, 330] width 106 height 106
click at [718, 298] on circle "upload picture" at bounding box center [721, 300] width 5 height 5
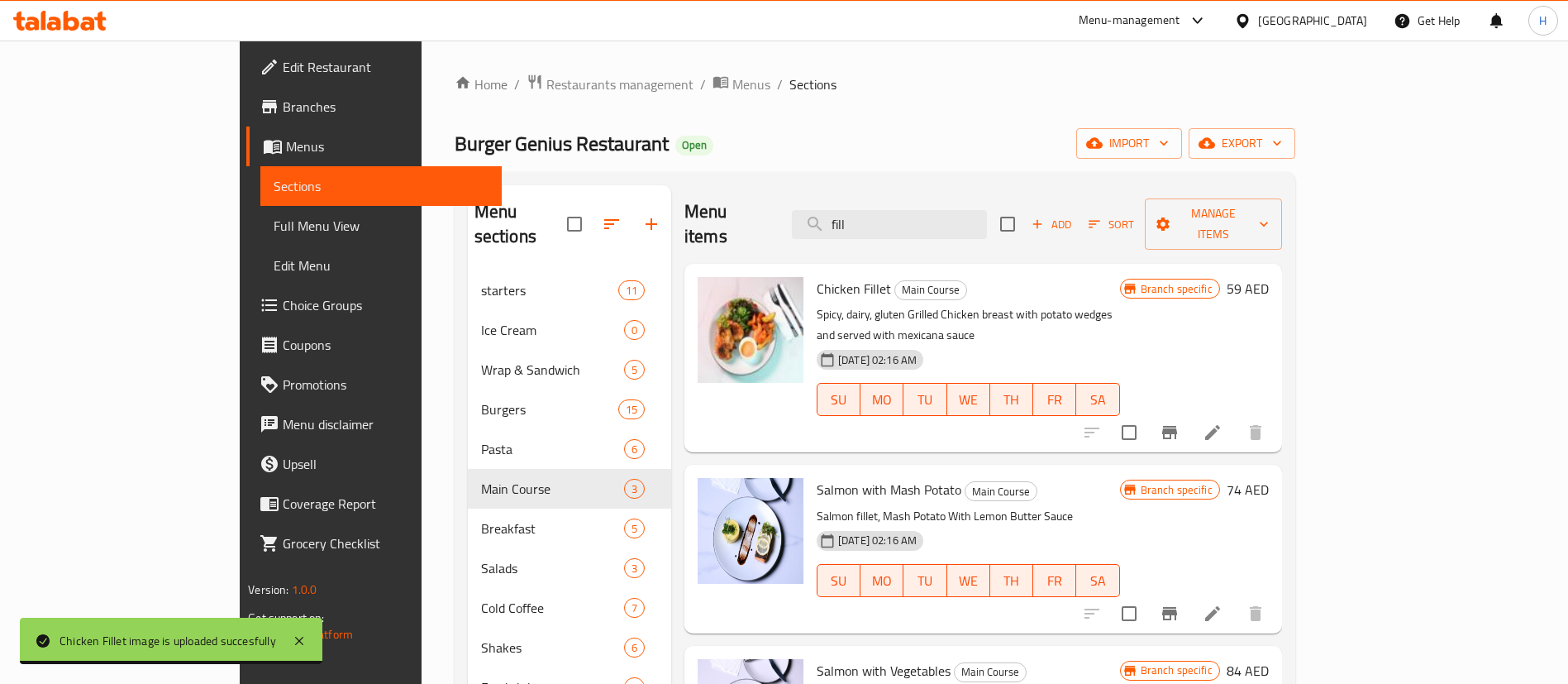
click at [796, 142] on div "Burger Genius Restaurant Open import export" at bounding box center [875, 144] width 840 height 31
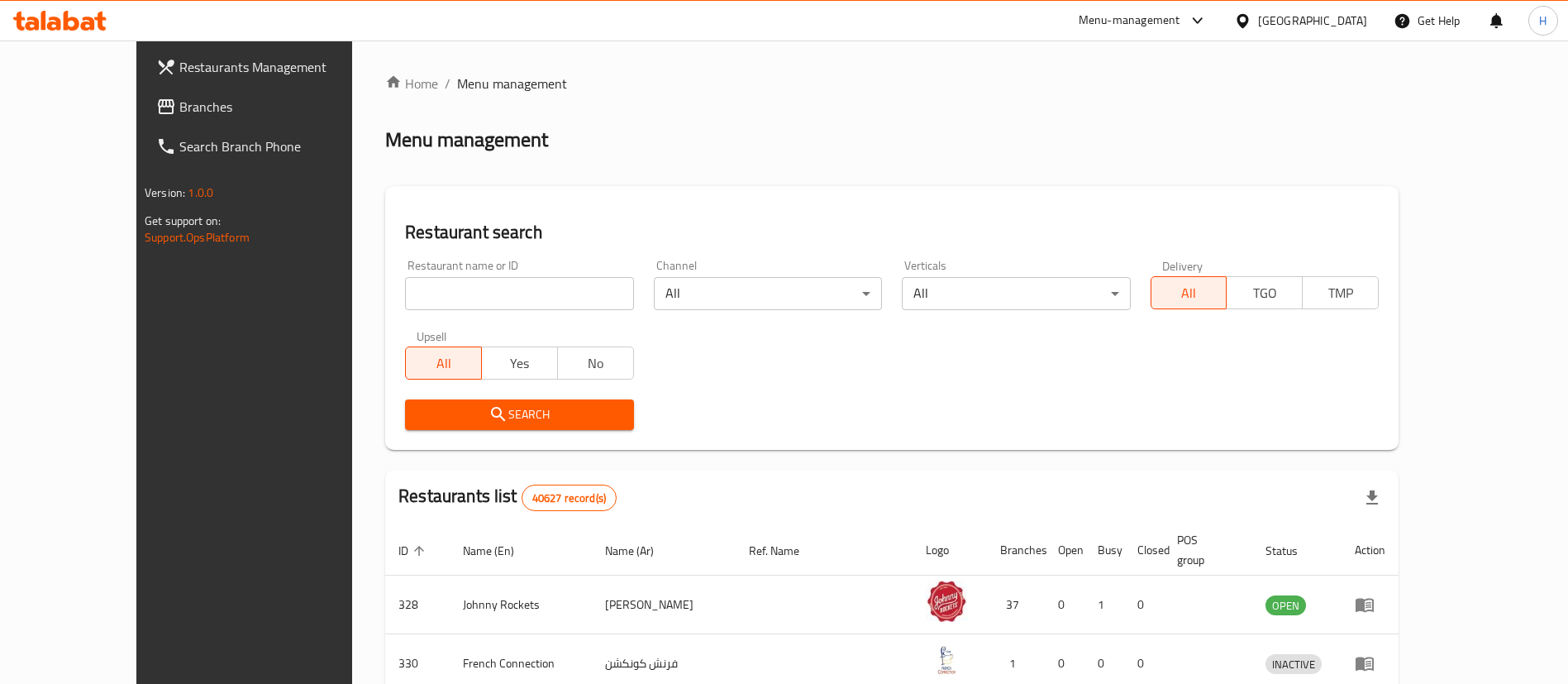
click at [505, 279] on div "Home / Menu management Menu management Restaurant search Restaurant name or ID …" at bounding box center [892, 600] width 1013 height 1052
click at [504, 279] on input "search" at bounding box center [519, 293] width 228 height 33
paste input "771659"
type input "771659"
click at [180, 114] on span "Branches" at bounding box center [282, 106] width 206 height 20
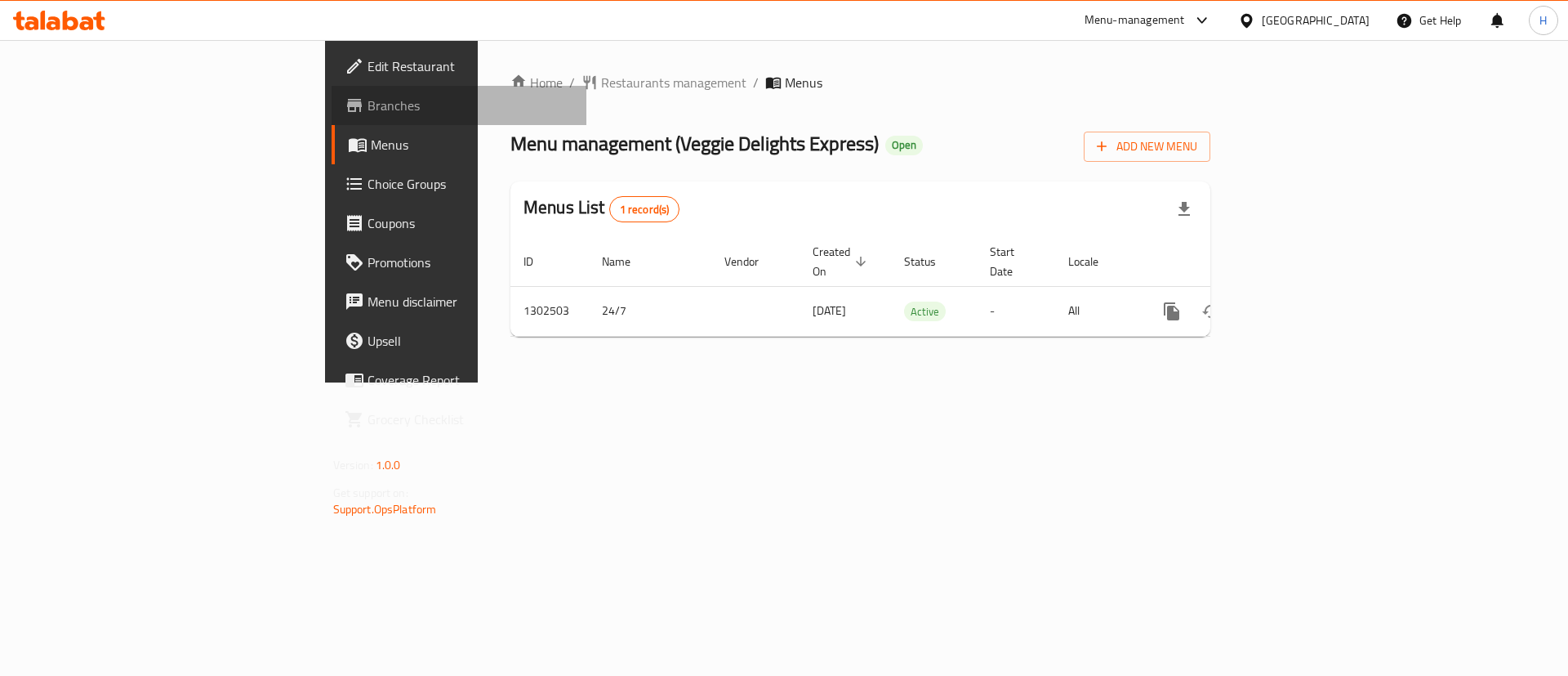
click at [368, 113] on span "Branches" at bounding box center [471, 105] width 207 height 20
